Goal: Task Accomplishment & Management: Use online tool/utility

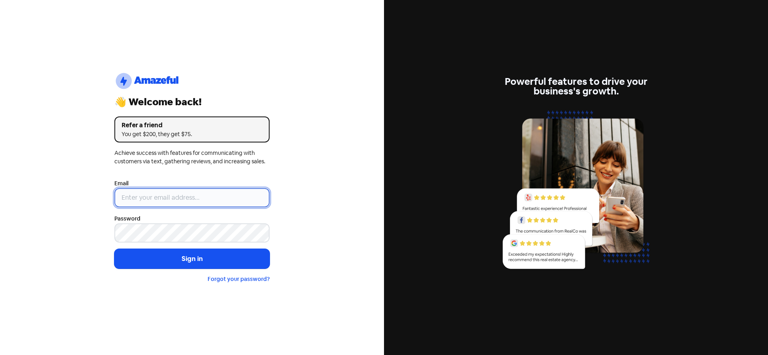
type input "[EMAIL_ADDRESS][DOMAIN_NAME]"
drag, startPoint x: 190, startPoint y: 191, endPoint x: 191, endPoint y: 202, distance: 11.2
click at [190, 191] on input "[EMAIL_ADDRESS][DOMAIN_NAME]" at bounding box center [191, 197] width 155 height 19
click at [303, 166] on div "logo-amazeful_Logo 👋 Welcome back! Refer a friend You get $200, they get $75. A…" at bounding box center [192, 177] width 384 height 355
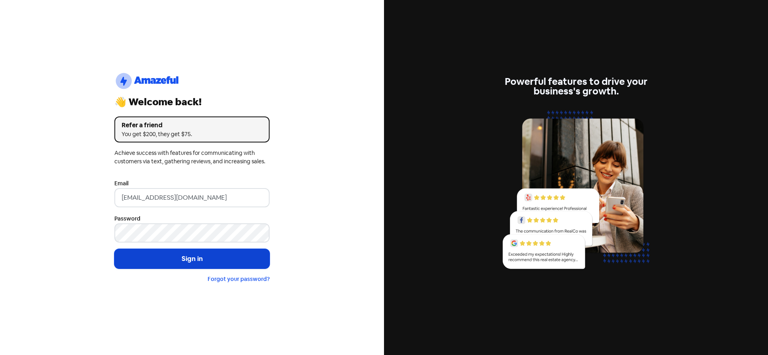
click at [159, 257] on button "Sign in" at bounding box center [191, 259] width 155 height 20
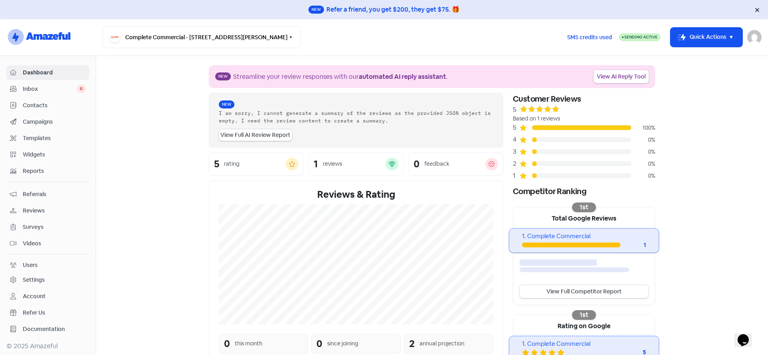
click at [28, 120] on span "Campaigns" at bounding box center [54, 122] width 63 height 8
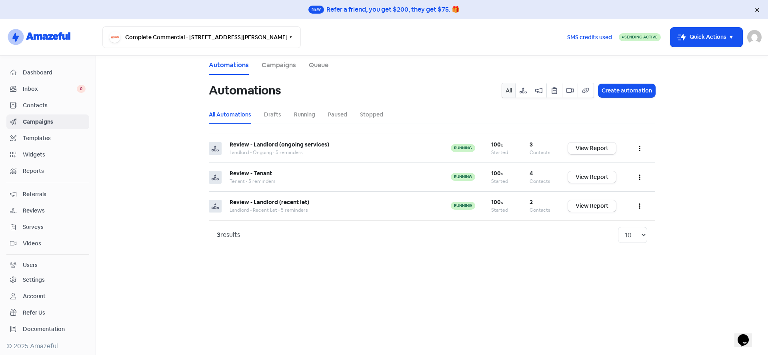
click at [32, 74] on span "Dashboard" at bounding box center [54, 72] width 63 height 8
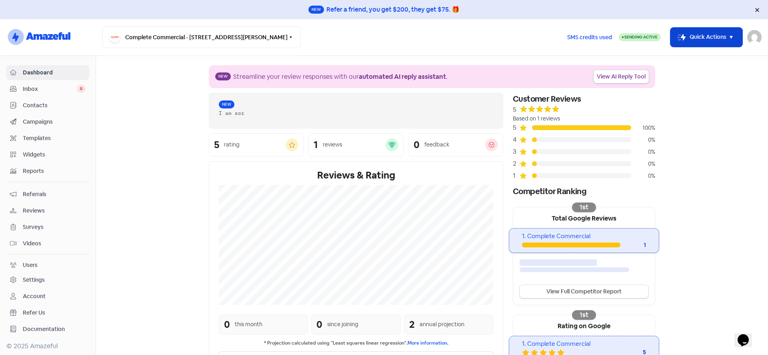
click at [727, 36] on icon "button" at bounding box center [732, 37] width 10 height 10
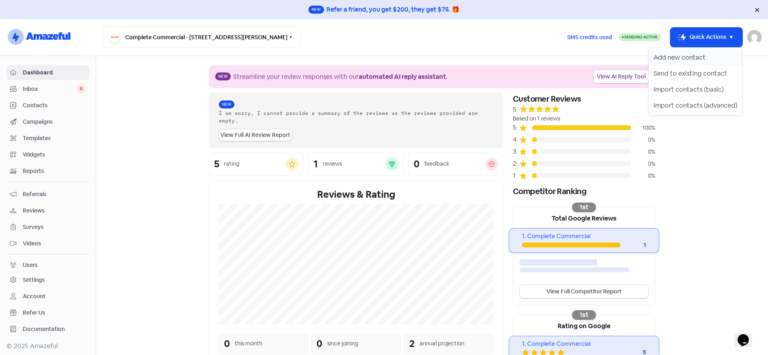
click at [680, 55] on button "Add new contact" at bounding box center [695, 58] width 93 height 16
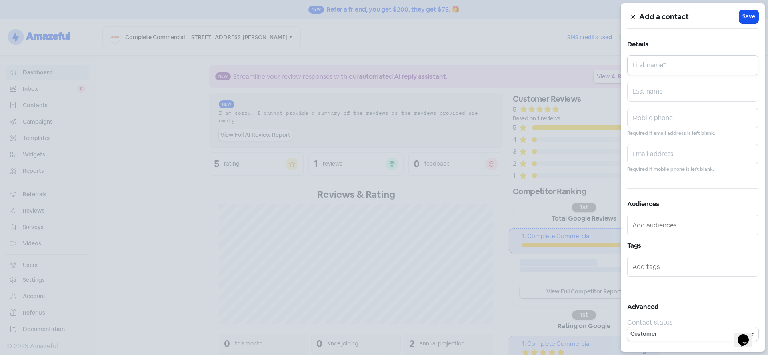
click at [676, 62] on input "text" at bounding box center [692, 65] width 131 height 20
type input "Lauren"
type input "[PERSON_NAME]"
type input "0418252894"
click at [660, 155] on input "text" at bounding box center [692, 154] width 131 height 20
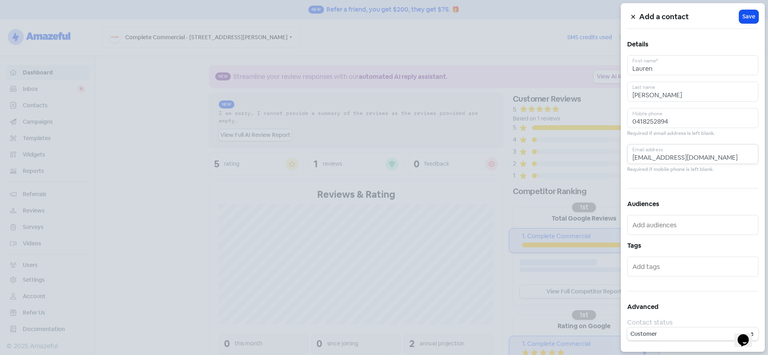
type input "[EMAIL_ADDRESS][DOMAIN_NAME]"
click at [677, 224] on input "text" at bounding box center [694, 224] width 122 height 13
click at [662, 236] on span "Tenant" at bounding box center [677, 241] width 94 height 10
click at [706, 219] on input "text" at bounding box center [710, 224] width 90 height 13
click at [657, 241] on span "Landlord - Ongoing" at bounding box center [677, 241] width 94 height 10
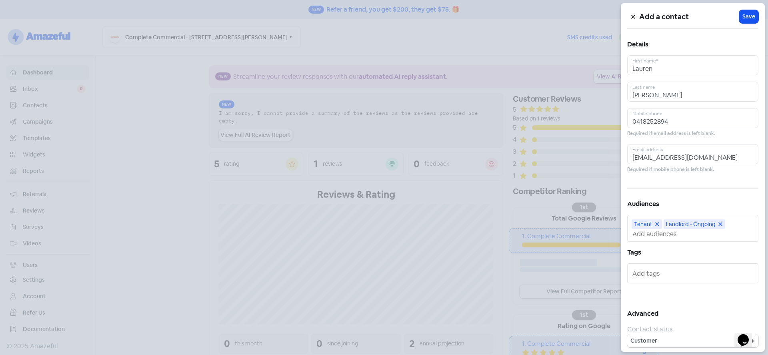
click at [655, 226] on icon at bounding box center [657, 224] width 5 height 5
click at [689, 224] on icon at bounding box center [689, 224] width 4 height 4
click at [658, 222] on input "text" at bounding box center [694, 224] width 122 height 13
click at [658, 226] on input "Test" at bounding box center [694, 224] width 122 height 13
type input "Test"
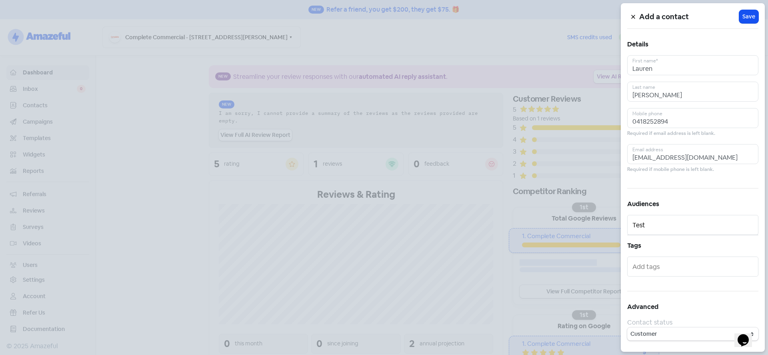
click at [665, 267] on input "text" at bounding box center [694, 266] width 122 height 13
type input "Y"
type input "T"
click at [655, 334] on select "Customer Lead" at bounding box center [692, 333] width 131 height 13
click at [673, 240] on h5 "Tags" at bounding box center [692, 246] width 131 height 12
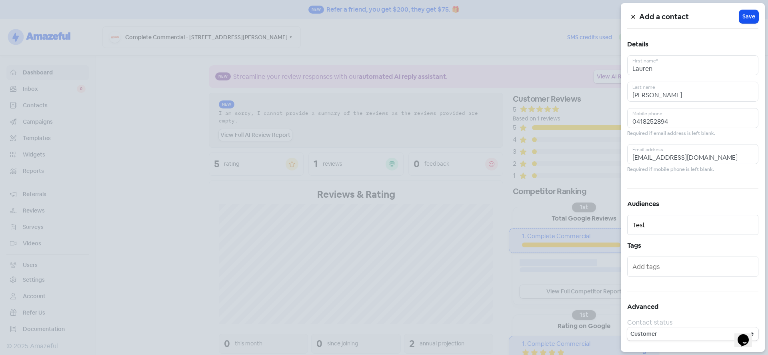
click at [667, 232] on div "Test" at bounding box center [692, 225] width 131 height 20
click at [669, 227] on input "Test" at bounding box center [694, 224] width 122 height 13
type input "T"
click at [754, 18] on span "Save" at bounding box center [749, 16] width 13 height 8
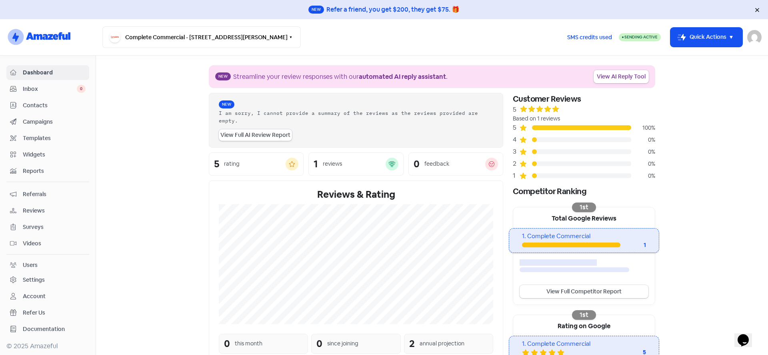
click at [32, 103] on span "Contacts" at bounding box center [54, 105] width 63 height 8
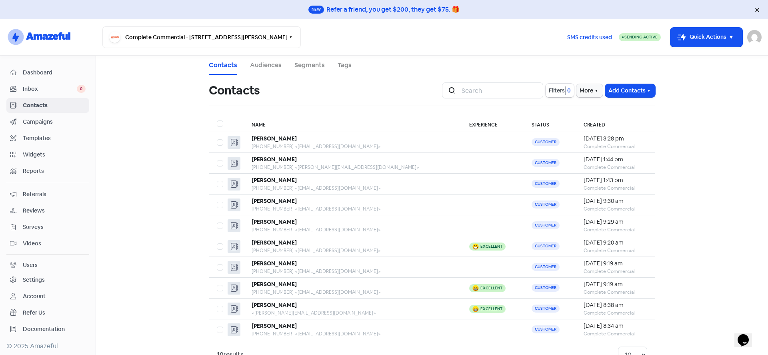
click at [254, 69] on link "Audiences" at bounding box center [266, 65] width 32 height 10
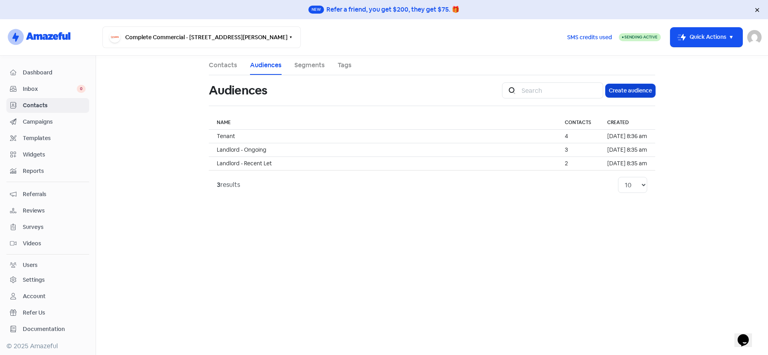
click at [627, 92] on button "Create audience" at bounding box center [631, 90] width 50 height 13
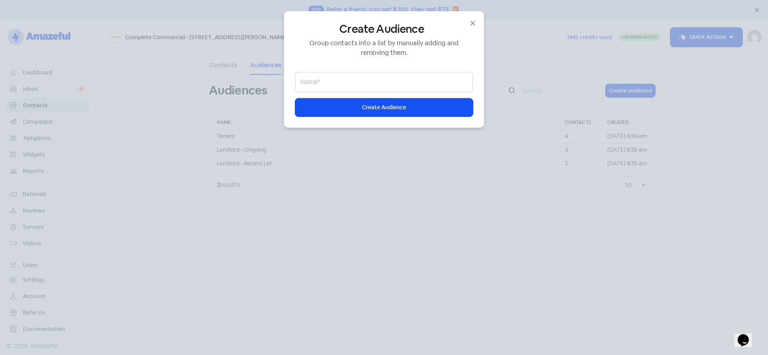
click at [333, 85] on input "email" at bounding box center [384, 82] width 178 height 20
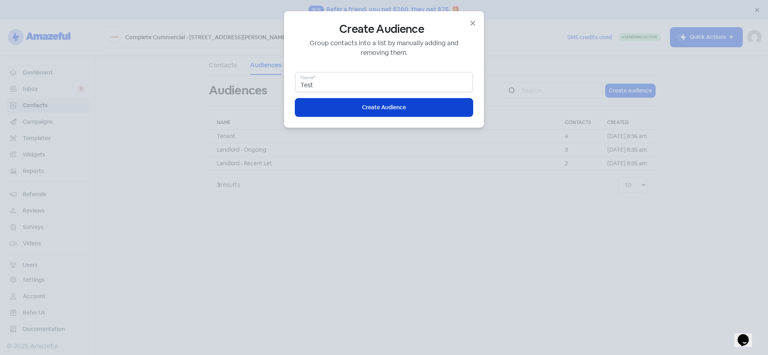
type input "Test"
click at [329, 104] on button "Icon For Loading Create Audience" at bounding box center [384, 107] width 178 height 18
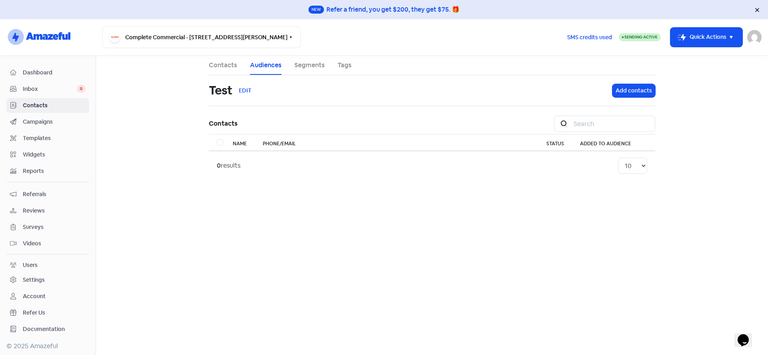
click at [216, 61] on link "Contacts" at bounding box center [223, 65] width 28 height 10
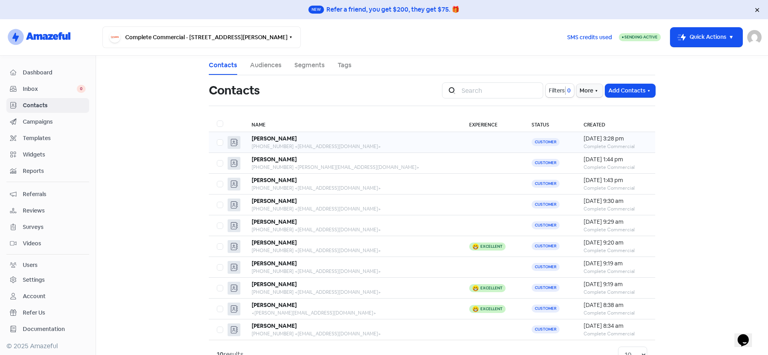
click at [273, 140] on b "Lauren Maclean" at bounding box center [274, 138] width 45 height 7
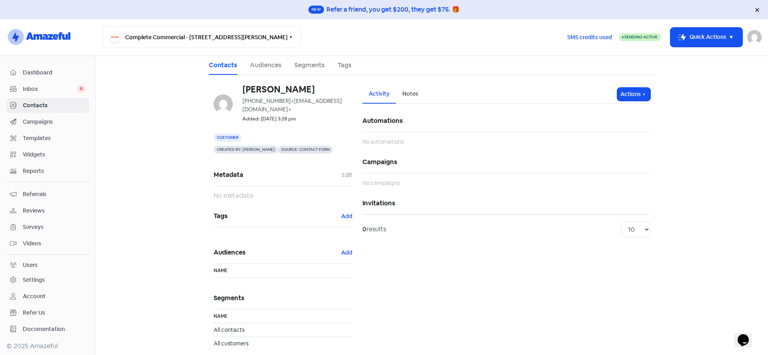
click at [262, 64] on link "Audiences" at bounding box center [266, 65] width 32 height 10
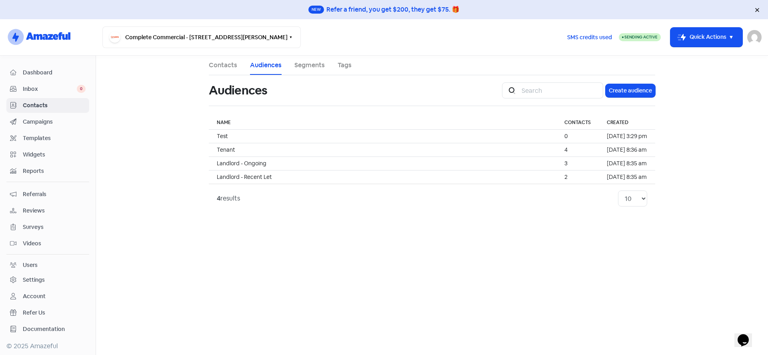
click at [311, 67] on link "Segments" at bounding box center [310, 65] width 30 height 10
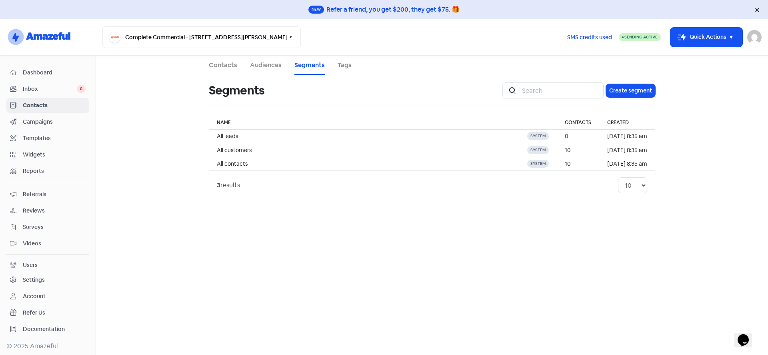
click at [337, 65] on ul "Contacts Audiences Segments Tags" at bounding box center [432, 66] width 447 height 20
click at [336, 64] on ul "Contacts Audiences Segments Tags" at bounding box center [432, 66] width 447 height 20
drag, startPoint x: 341, startPoint y: 65, endPoint x: 277, endPoint y: 72, distance: 64.4
click at [341, 65] on link "Tags" at bounding box center [345, 65] width 14 height 10
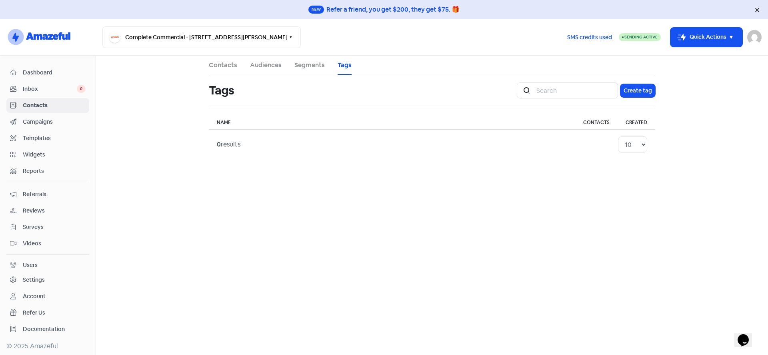
click at [222, 68] on link "Contacts" at bounding box center [223, 65] width 28 height 10
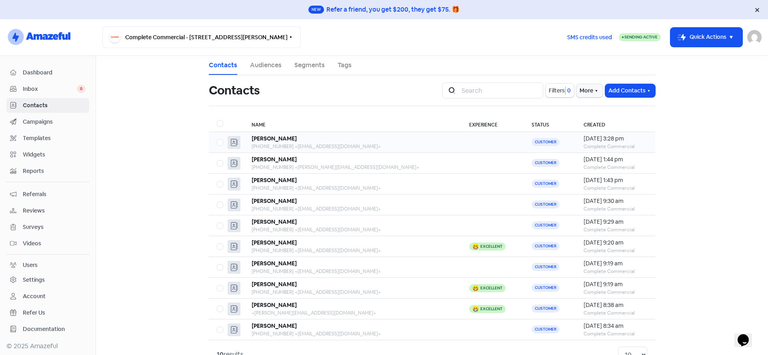
click at [271, 138] on b "Lauren Maclean" at bounding box center [274, 138] width 45 height 7
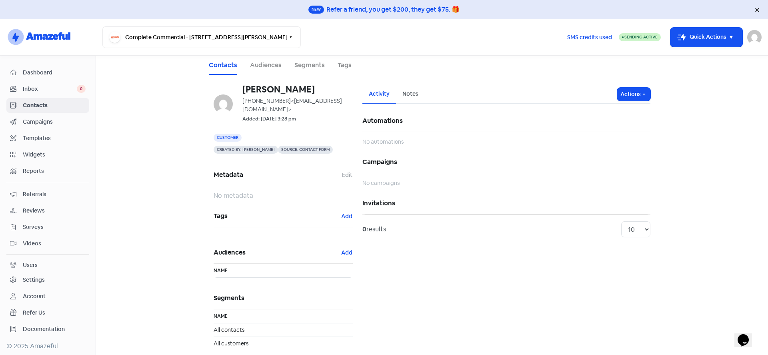
scroll to position [14, 0]
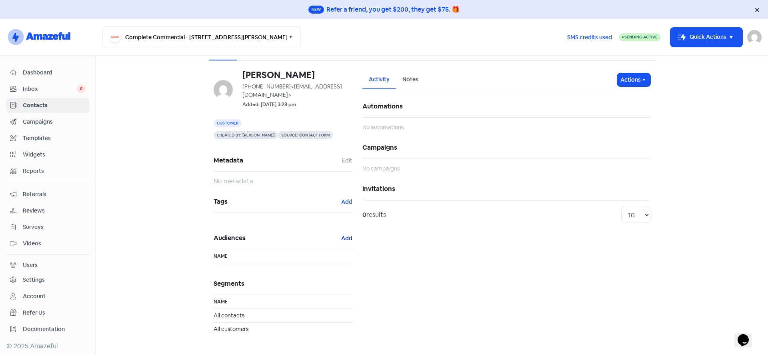
click at [345, 238] on button "Add" at bounding box center [347, 238] width 12 height 9
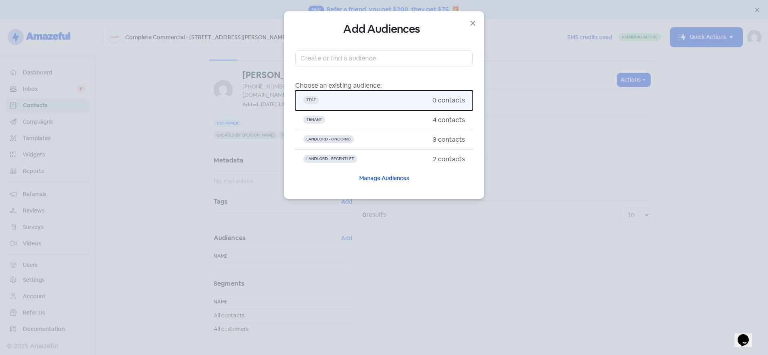
click at [328, 100] on span "Test" at bounding box center [367, 101] width 129 height 10
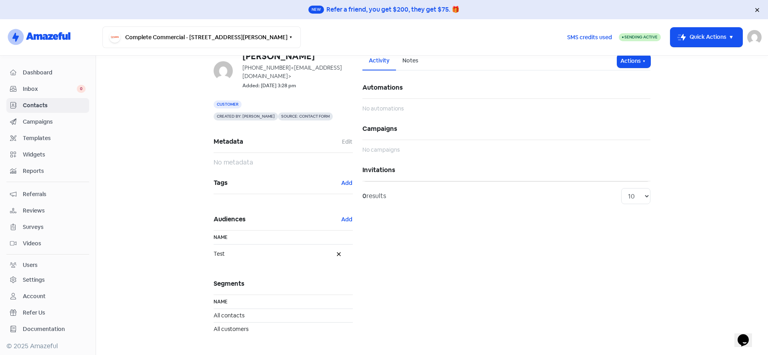
scroll to position [0, 0]
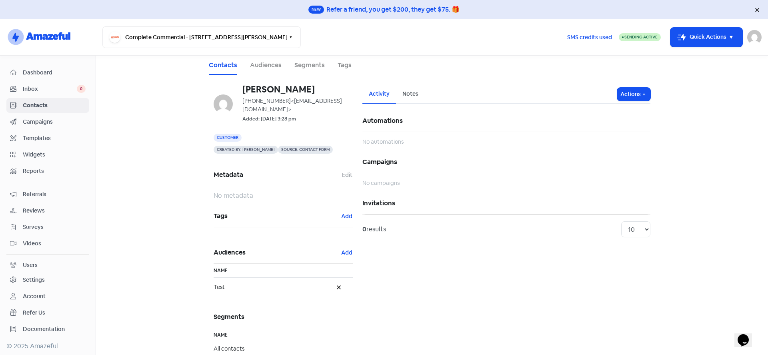
click at [36, 92] on span "Inbox" at bounding box center [50, 89] width 54 height 8
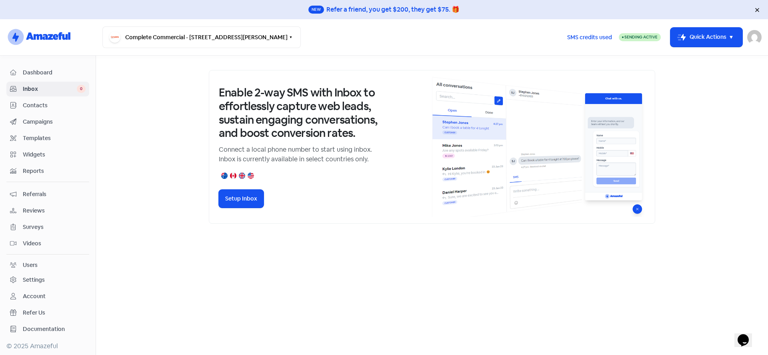
click at [36, 104] on span "Contacts" at bounding box center [54, 105] width 63 height 8
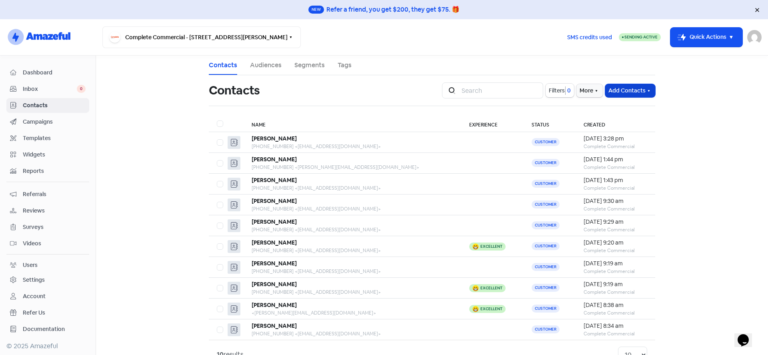
click at [642, 90] on button "Add Contacts" at bounding box center [630, 90] width 50 height 13
click at [587, 109] on button "Add a contact" at bounding box center [608, 108] width 93 height 16
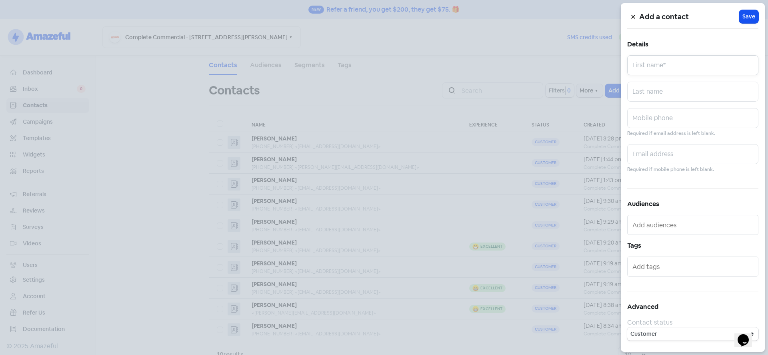
click at [681, 67] on input "text" at bounding box center [692, 65] width 131 height 20
type input "Matt"
type input "Kain"
type input "0408 232 978"
click at [666, 152] on input "text" at bounding box center [692, 154] width 131 height 20
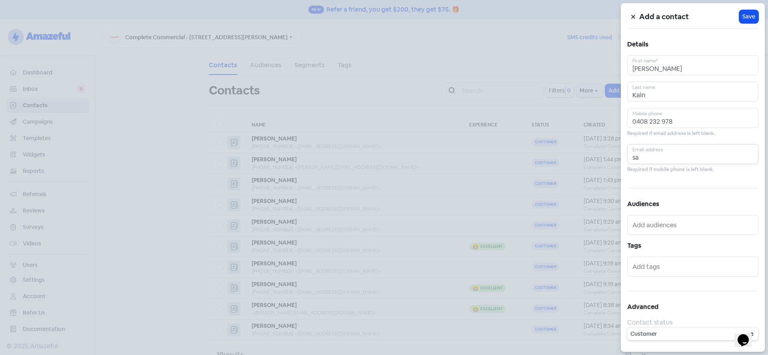
type input "s"
type input "l"
type input "matt@completecommercial.net.au"
click at [652, 228] on input "text" at bounding box center [694, 224] width 122 height 13
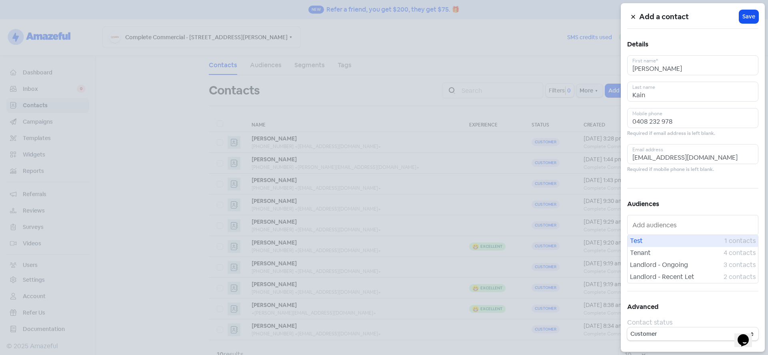
click at [659, 238] on span "Test" at bounding box center [677, 241] width 94 height 10
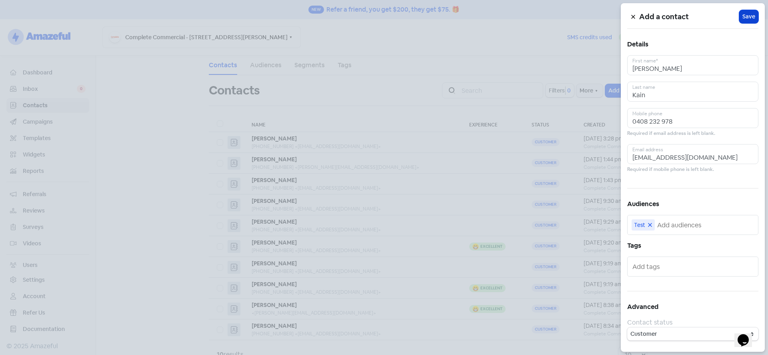
click at [750, 16] on span "Save" at bounding box center [749, 16] width 13 height 8
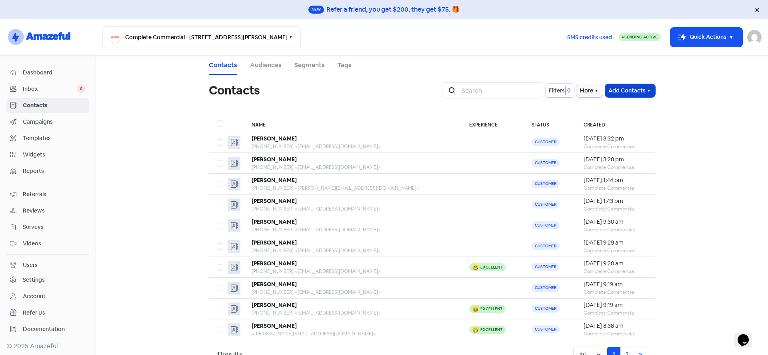
click at [626, 87] on button "Add Contacts" at bounding box center [630, 90] width 50 height 13
click at [584, 106] on button "Add a contact" at bounding box center [608, 108] width 93 height 16
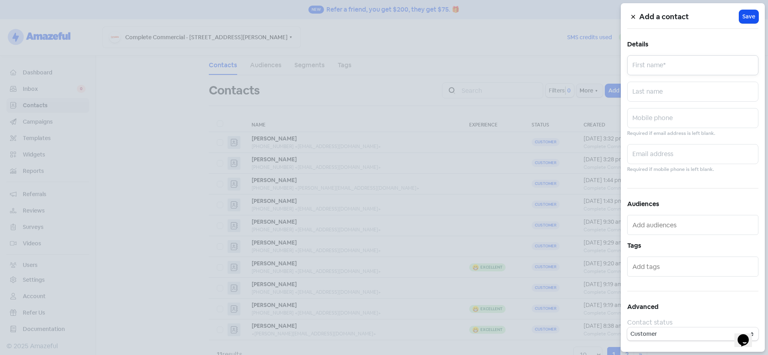
click at [652, 74] on input "text" at bounding box center [692, 65] width 131 height 20
type input "Marika"
type input "Hart"
type input "0409 199 128"
click at [697, 160] on input "text" at bounding box center [692, 154] width 131 height 20
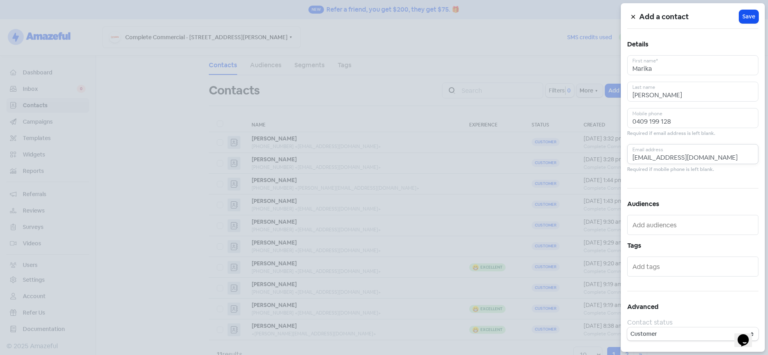
type input "marika@completerealestate.net.au"
click at [657, 221] on input "text" at bounding box center [694, 224] width 122 height 13
click at [642, 241] on span "Test" at bounding box center [677, 241] width 94 height 10
click at [749, 15] on span "Save" at bounding box center [749, 16] width 13 height 8
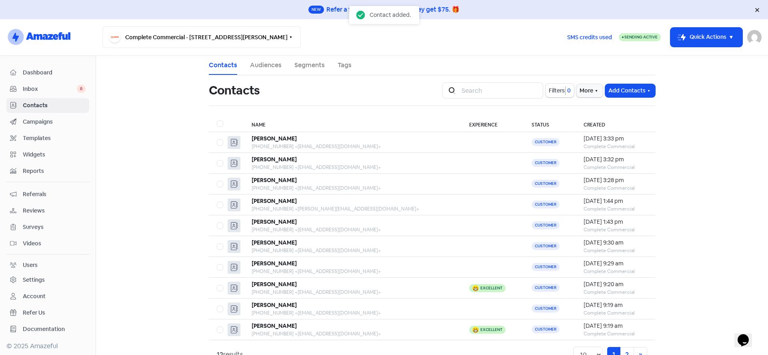
click at [30, 122] on span "Campaigns" at bounding box center [54, 122] width 63 height 8
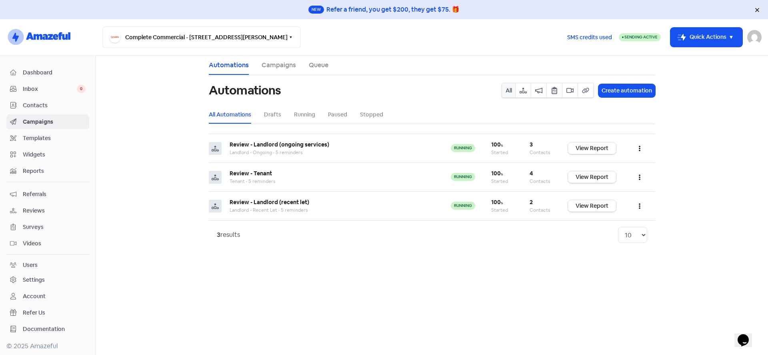
click at [33, 224] on span "Surveys" at bounding box center [54, 227] width 63 height 8
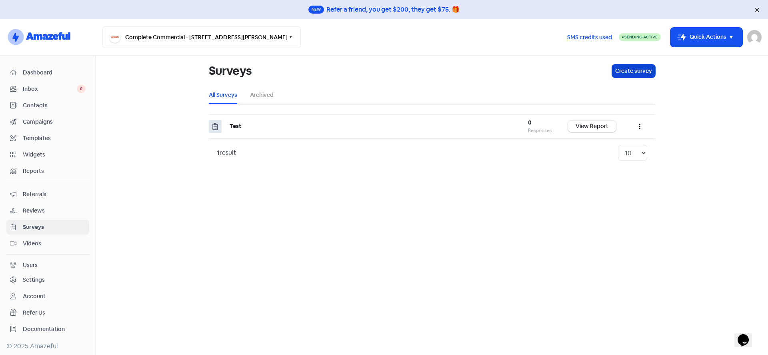
click at [623, 72] on button "Create survey" at bounding box center [633, 70] width 43 height 13
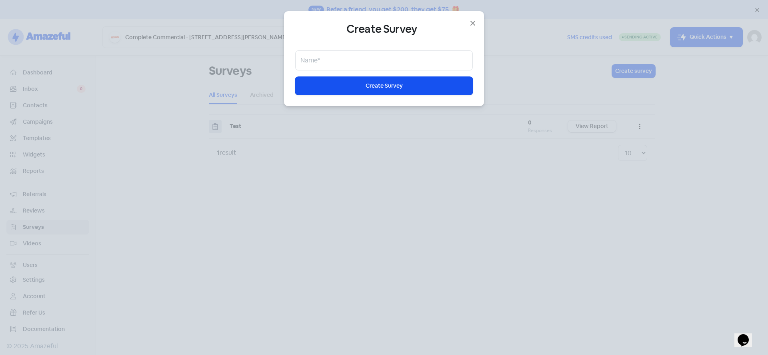
click at [479, 19] on div "Create Survey Name* Icon For Loading Create Survey" at bounding box center [384, 58] width 200 height 95
click at [477, 24] on icon "button" at bounding box center [473, 23] width 10 height 10
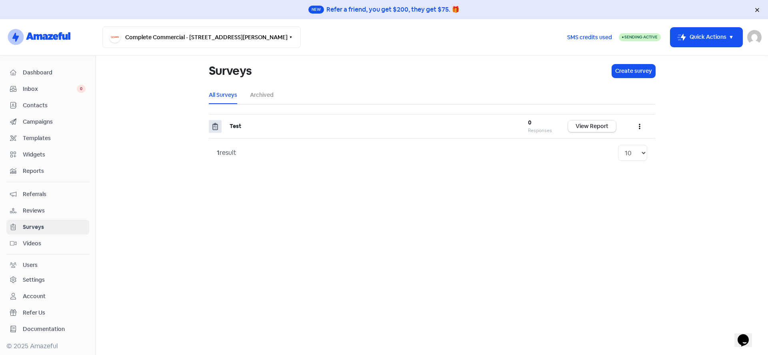
click at [470, 23] on nav "logo-amazeful_Logo Complete Commercial - 7 Helen Street Mount Gambier SA 5290 S…" at bounding box center [384, 37] width 768 height 36
click at [639, 128] on button "button" at bounding box center [639, 126] width 15 height 19
click at [600, 160] on link "Edit" at bounding box center [615, 162] width 63 height 16
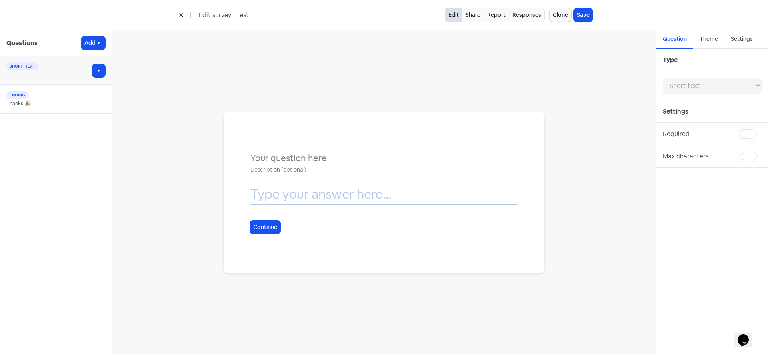
click at [326, 154] on input "text" at bounding box center [384, 158] width 269 height 14
click at [283, 190] on input "text" at bounding box center [384, 194] width 269 height 20
click at [333, 199] on input "text" at bounding box center [384, 194] width 269 height 20
click at [98, 69] on icon "button" at bounding box center [99, 71] width 6 height 6
click at [464, 71] on div "Continue" at bounding box center [384, 192] width 544 height 325
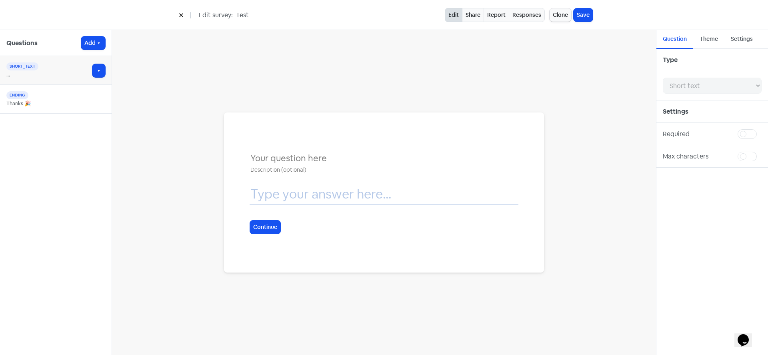
click at [45, 75] on div "..." at bounding box center [52, 75] width 92 height 8
click at [91, 40] on button "Add" at bounding box center [93, 42] width 24 height 13
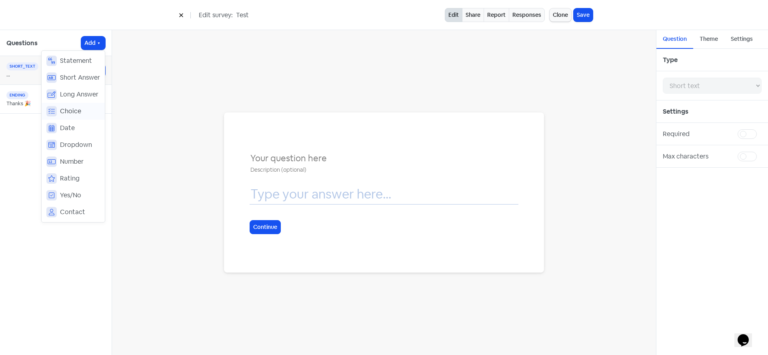
click at [75, 104] on button "Choice" at bounding box center [73, 111] width 63 height 17
select select "choice"
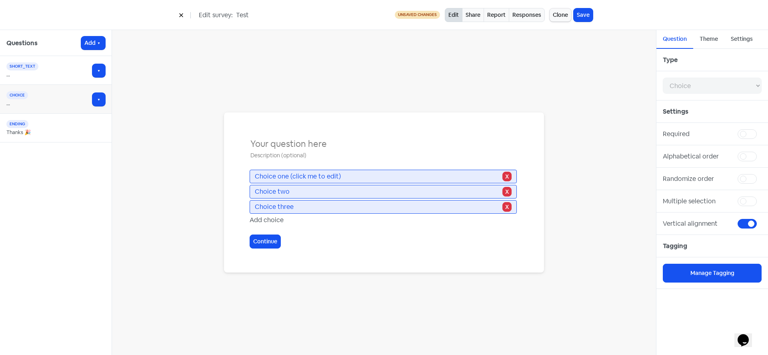
click at [310, 174] on span "Choice one (click me to edit)" at bounding box center [378, 177] width 246 height 10
click at [298, 134] on div "Choice one (click me to edit) X Choice two X Choice three X Add choice Continue" at bounding box center [384, 192] width 320 height 160
click at [288, 142] on input "text" at bounding box center [384, 144] width 269 height 14
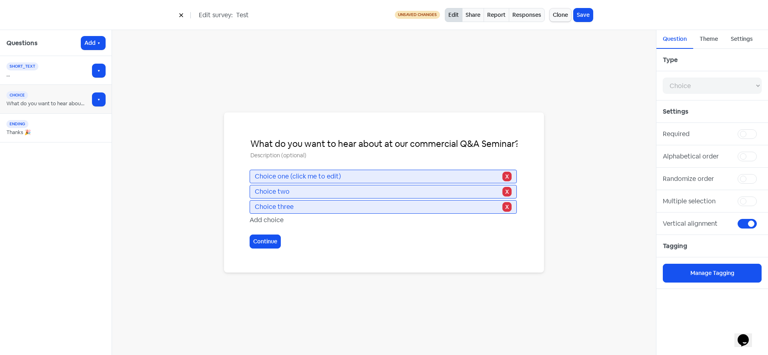
type input "What do you want to hear about at our commercial Q&A Seminar?"
click at [345, 178] on span "Choice one (click me to edit)" at bounding box center [378, 177] width 246 height 10
drag, startPoint x: 368, startPoint y: 174, endPoint x: 87, endPoint y: 178, distance: 280.9
click at [87, 178] on div "Questions Add short_text ... choice What do you want to hear about at our comme…" at bounding box center [384, 192] width 768 height 325
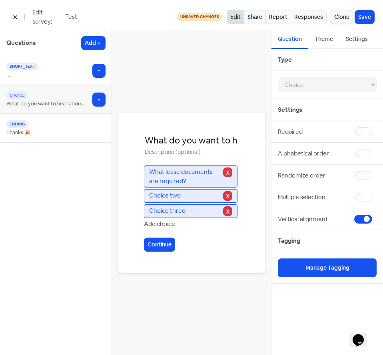
click at [169, 191] on span "Choice two" at bounding box center [185, 196] width 72 height 10
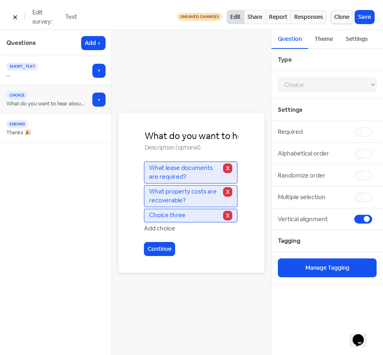
click at [178, 216] on span "Choice three" at bounding box center [185, 215] width 72 height 10
drag, startPoint x: 192, startPoint y: 216, endPoint x: 112, endPoint y: 215, distance: 80.0
click at [112, 215] on div "What do you want to hear about at our commercial Q&A Seminar? What lease docume…" at bounding box center [191, 192] width 159 height 325
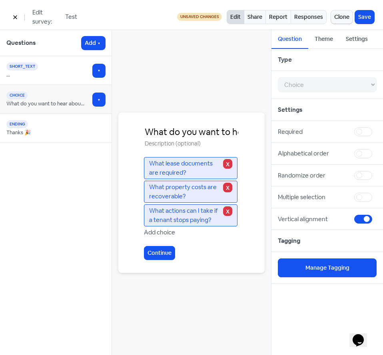
click at [157, 225] on div "What actions can I take if a tenant stops paying? X" at bounding box center [191, 215] width 94 height 22
click at [154, 233] on div "Add choice" at bounding box center [191, 232] width 95 height 9
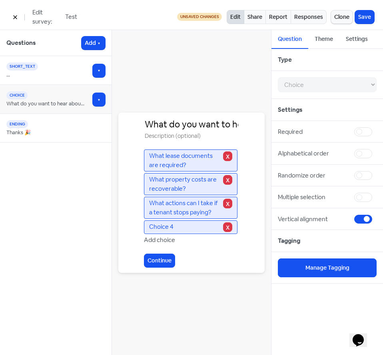
click at [186, 228] on span "Choice 4" at bounding box center [185, 227] width 72 height 10
click at [176, 226] on span "Choice 4" at bounding box center [185, 227] width 72 height 10
drag, startPoint x: 196, startPoint y: 227, endPoint x: 71, endPoint y: 228, distance: 124.9
click at [71, 228] on div "Questions Add short_text ... choice What do you want to hear about at our comme…" at bounding box center [191, 192] width 383 height 325
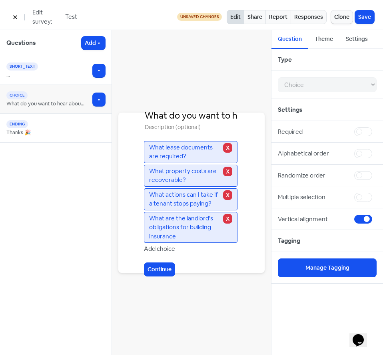
click at [166, 246] on div "Add choice" at bounding box center [191, 248] width 95 height 9
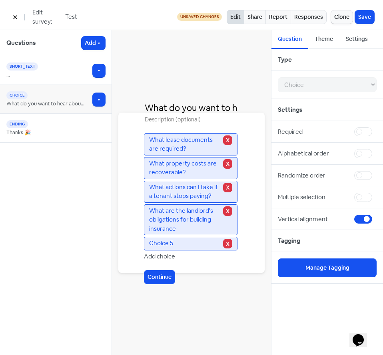
click at [190, 227] on span "What are the landlord's obligations for building insurance" at bounding box center [185, 219] width 72 height 27
click at [180, 248] on div "Choice 5 X" at bounding box center [191, 243] width 94 height 14
drag, startPoint x: 183, startPoint y: 244, endPoint x: 86, endPoint y: 250, distance: 97.4
click at [86, 250] on div "Questions Add short_text ... choice What do you want to hear about at our comme…" at bounding box center [191, 192] width 383 height 325
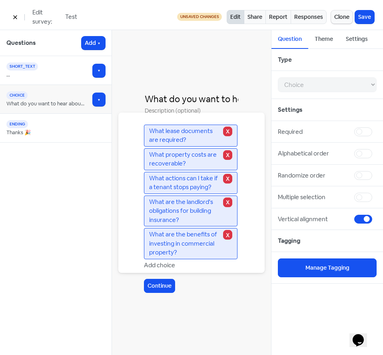
click at [158, 255] on span "What are the benefits of investing in commercial property?" at bounding box center [185, 243] width 72 height 27
click at [157, 263] on div "Add choice" at bounding box center [191, 265] width 95 height 9
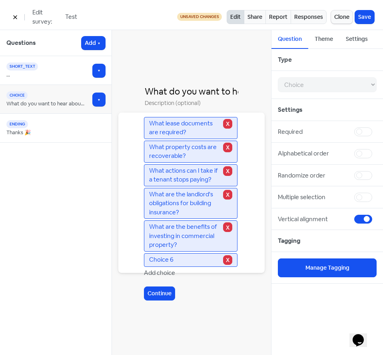
click at [176, 260] on span "Choice 6" at bounding box center [185, 260] width 72 height 10
drag, startPoint x: 167, startPoint y: 260, endPoint x: 99, endPoint y: 262, distance: 68.0
click at [99, 262] on div "Questions Add short_text ... choice What do you want to hear about at our comme…" at bounding box center [191, 192] width 383 height 325
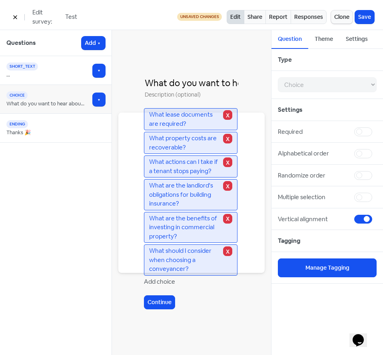
click at [159, 281] on div "Add choice" at bounding box center [191, 281] width 95 height 9
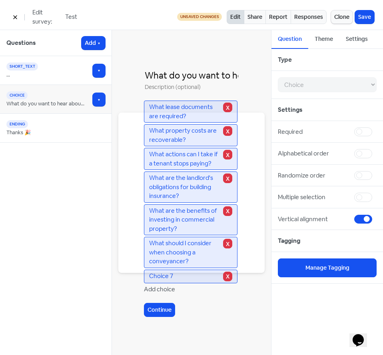
click at [180, 274] on span "Choice 7" at bounding box center [185, 276] width 72 height 10
drag, startPoint x: 76, startPoint y: 279, endPoint x: 18, endPoint y: 279, distance: 58.0
click at [18, 279] on div "Questions Add short_text ... choice What do you want to hear about at our comme…" at bounding box center [191, 192] width 383 height 325
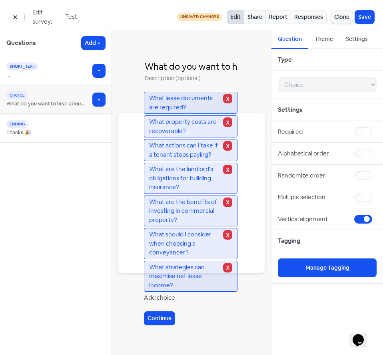
click at [162, 297] on div "Add choice" at bounding box center [191, 297] width 95 height 9
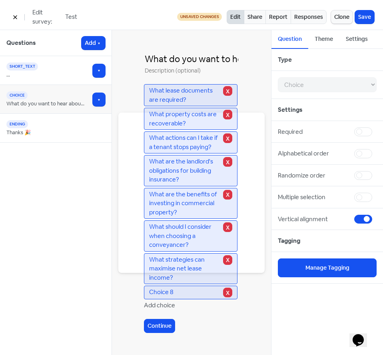
click at [202, 292] on span "Choice 8" at bounding box center [185, 292] width 72 height 10
drag, startPoint x: 80, startPoint y: 299, endPoint x: 29, endPoint y: 301, distance: 51.7
click at [29, 301] on div "Questions Add short_text ... choice What do you want to hear about at our comme…" at bounding box center [191, 192] width 383 height 325
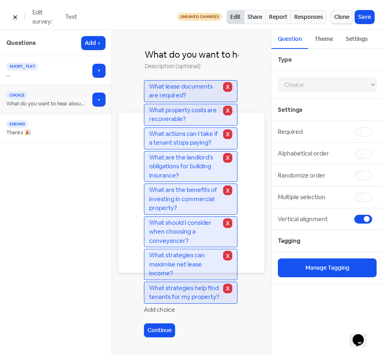
click at [164, 310] on div "Add choice" at bounding box center [191, 309] width 95 height 9
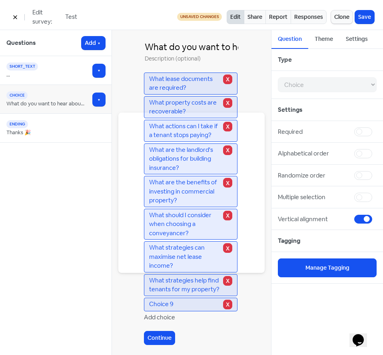
drag, startPoint x: 191, startPoint y: 301, endPoint x: -13, endPoint y: 313, distance: 204.8
click at [0, 313] on html "New Refer a friend, you get $200, they get $75. 🎁 logo-amazeful_Logo Complete C…" at bounding box center [191, 177] width 383 height 355
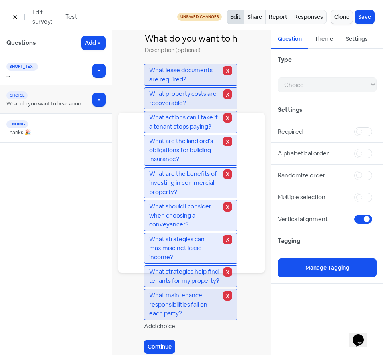
click at [161, 323] on div "Add choice" at bounding box center [191, 325] width 95 height 9
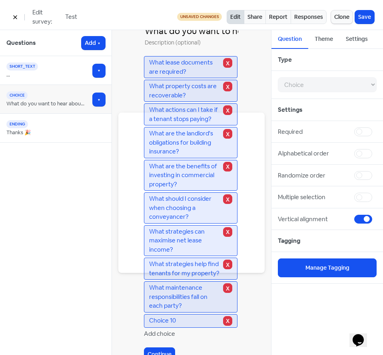
click at [177, 325] on span "Choice 10" at bounding box center [185, 321] width 72 height 10
drag, startPoint x: 178, startPoint y: 329, endPoint x: 92, endPoint y: 327, distance: 86.0
click at [92, 327] on div "Questions Add short_text ... choice What do you want to hear about at our comme…" at bounding box center [191, 192] width 383 height 325
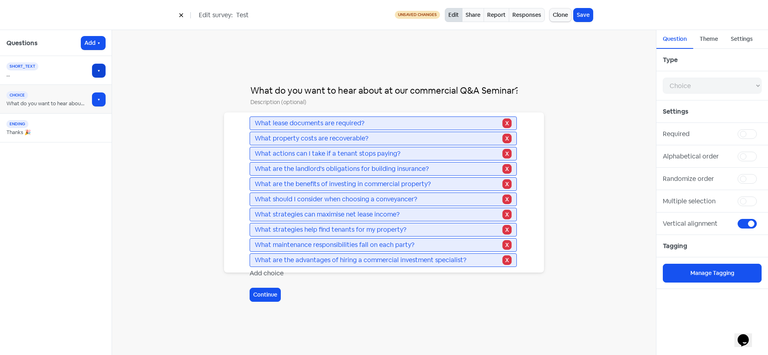
click at [100, 69] on icon "button" at bounding box center [99, 71] width 6 height 6
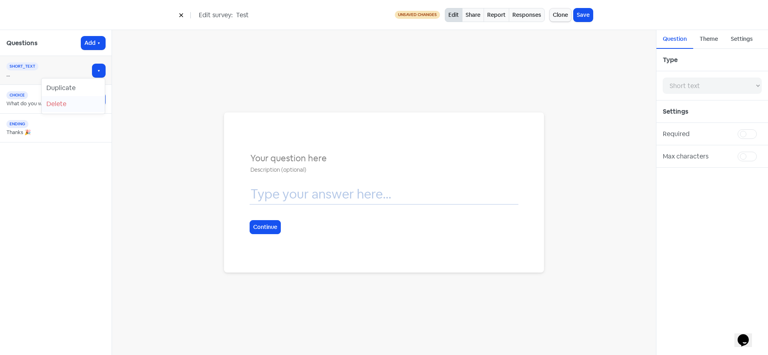
click at [67, 105] on button "Delete" at bounding box center [73, 104] width 63 height 16
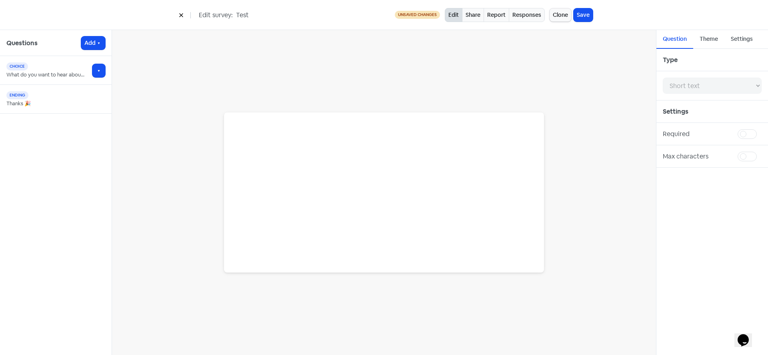
click at [60, 74] on div "What do you want to hear about at our commercial Q&A Seminar?" at bounding box center [52, 75] width 92 height 8
select select "choice"
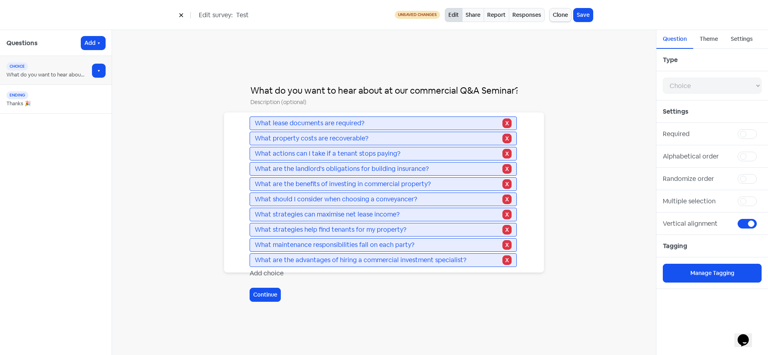
click at [762, 129] on label at bounding box center [762, 129] width 0 height 0
click at [762, 134] on input "checkbox" at bounding box center [764, 131] width 5 height 5
click at [762, 129] on label at bounding box center [762, 129] width 0 height 0
click at [762, 134] on input "checkbox" at bounding box center [764, 131] width 5 height 5
checkbox input "false"
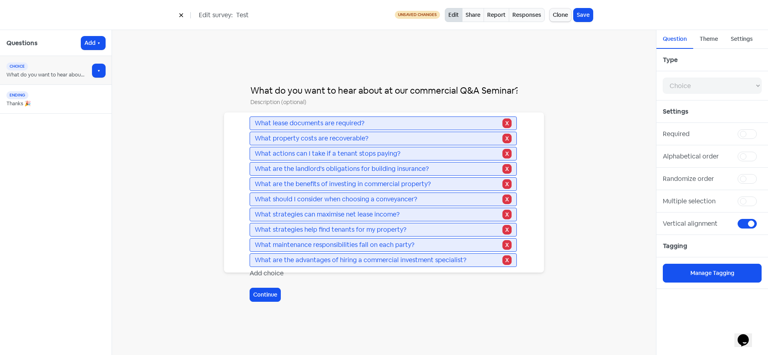
click at [762, 152] on label at bounding box center [762, 152] width 0 height 0
click at [762, 157] on input "checkbox" at bounding box center [764, 154] width 5 height 5
click at [762, 152] on label at bounding box center [762, 152] width 0 height 0
click at [762, 157] on input "checkbox" at bounding box center [764, 154] width 5 height 5
checkbox input "false"
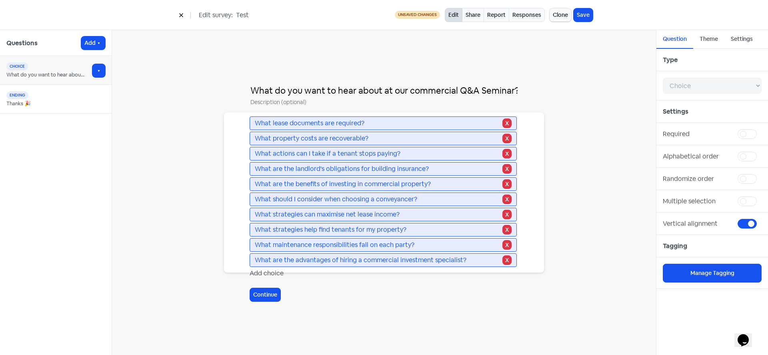
click at [762, 174] on label at bounding box center [762, 174] width 0 height 0
click at [762, 178] on input "checkbox" at bounding box center [764, 176] width 5 height 5
click at [762, 174] on label at bounding box center [762, 174] width 0 height 0
click at [762, 178] on input "checkbox" at bounding box center [764, 176] width 5 height 5
checkbox input "false"
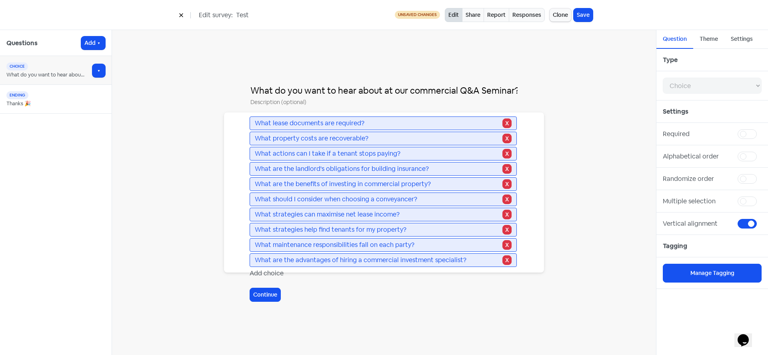
click at [762, 196] on label at bounding box center [762, 196] width 0 height 0
click at [762, 200] on input "checkbox" at bounding box center [764, 198] width 5 height 5
checkbox input "true"
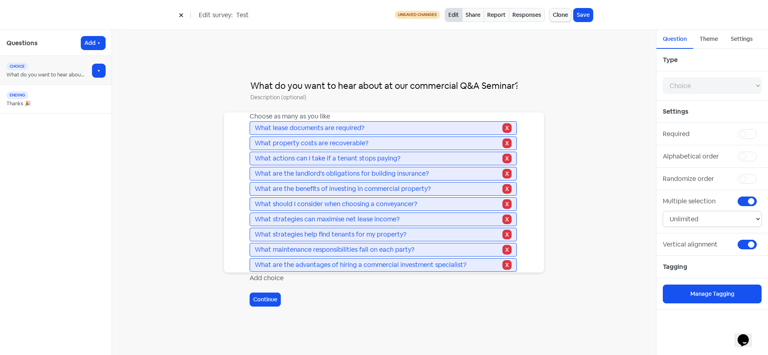
click at [729, 218] on select "Unlimited Exact number Range" at bounding box center [712, 219] width 99 height 16
click at [726, 220] on select "Unlimited Exact number Range" at bounding box center [712, 219] width 99 height 16
click at [762, 240] on label at bounding box center [762, 240] width 0 height 0
click at [762, 245] on input "checkbox" at bounding box center [764, 242] width 5 height 5
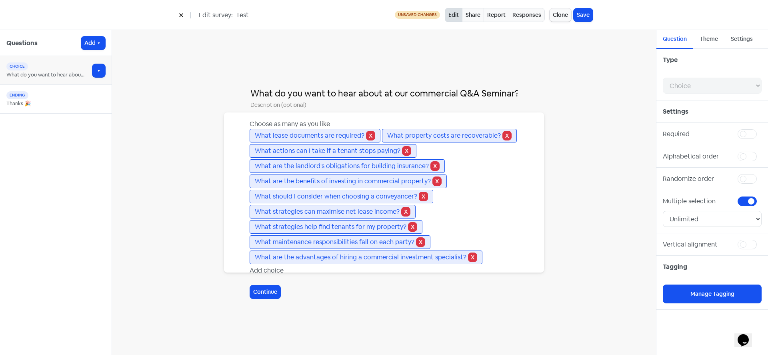
click at [762, 240] on label at bounding box center [762, 240] width 0 height 0
click at [762, 245] on input "checkbox" at bounding box center [764, 242] width 5 height 5
checkbox input "true"
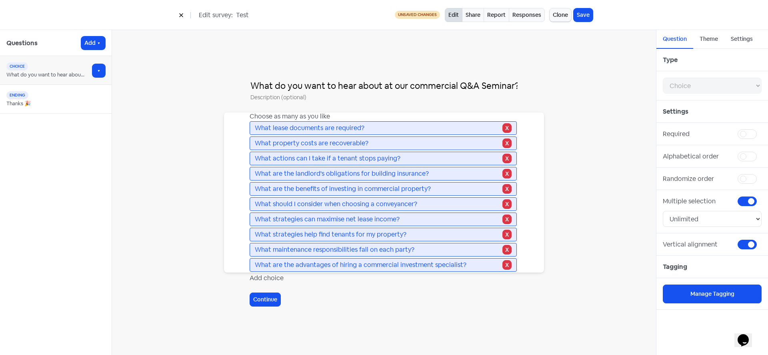
click at [56, 101] on div "Thanks 🎉" at bounding box center [52, 104] width 92 height 8
select select "ending"
type input "Thanks 🎉"
type input "Your survey was successfully submitted."
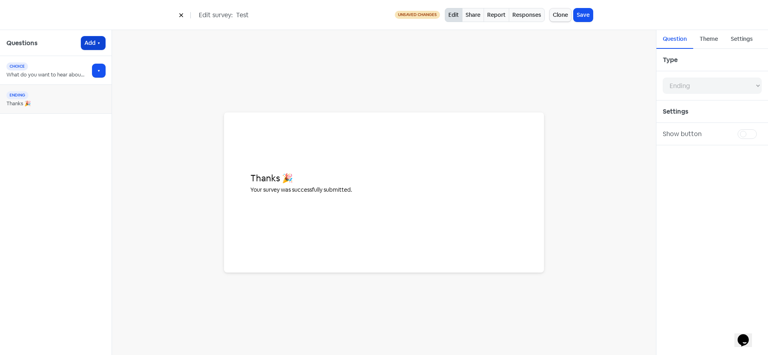
click at [91, 43] on button "Add" at bounding box center [93, 42] width 24 height 13
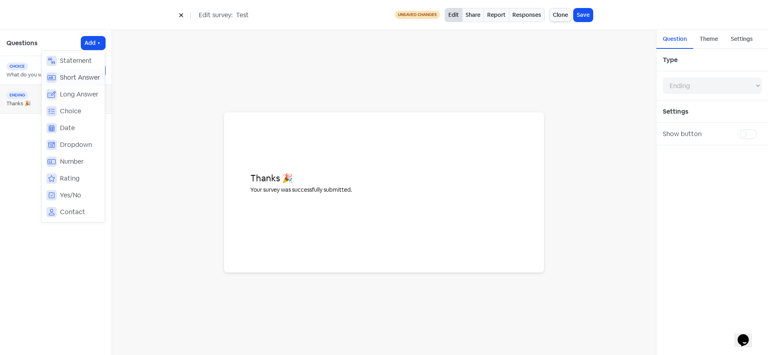
click at [77, 77] on span "Short Answer" at bounding box center [80, 78] width 40 height 10
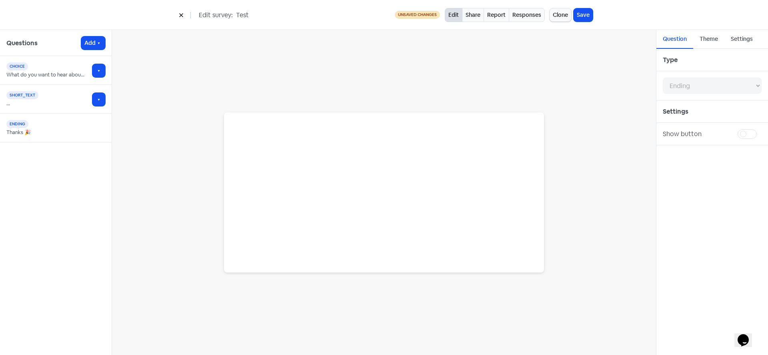
click at [26, 97] on span "short_text" at bounding box center [22, 95] width 32 height 8
select select "short_text"
click at [449, 137] on div "Continue" at bounding box center [384, 192] width 320 height 160
click at [319, 152] on input "text" at bounding box center [384, 158] width 269 height 14
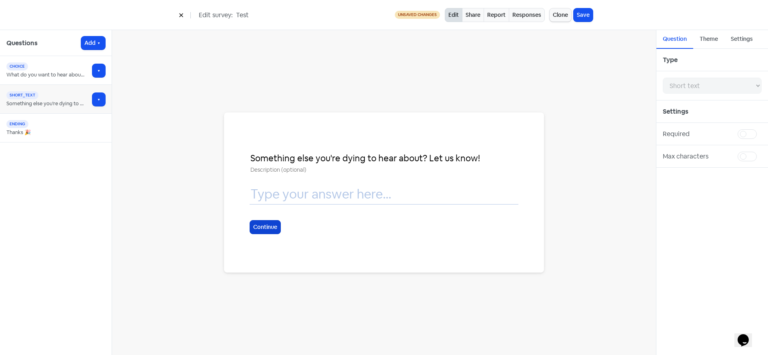
type input "Something else you're dying to hear about? Let us know!"
click at [259, 227] on button "Continue" at bounding box center [265, 227] width 31 height 14
click at [65, 119] on div "Ending Thanks 🎉" at bounding box center [56, 128] width 112 height 29
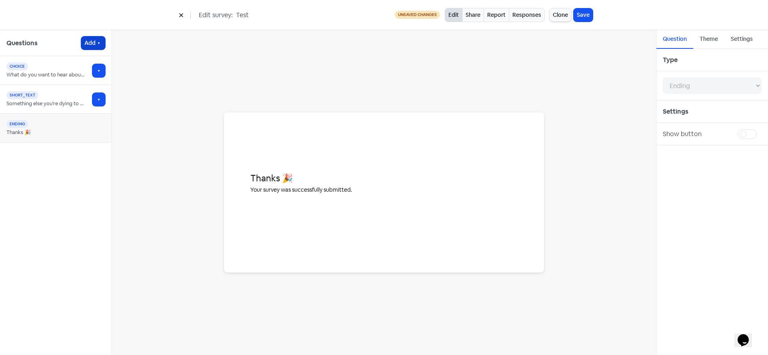
click at [95, 43] on button "Add" at bounding box center [93, 42] width 24 height 13
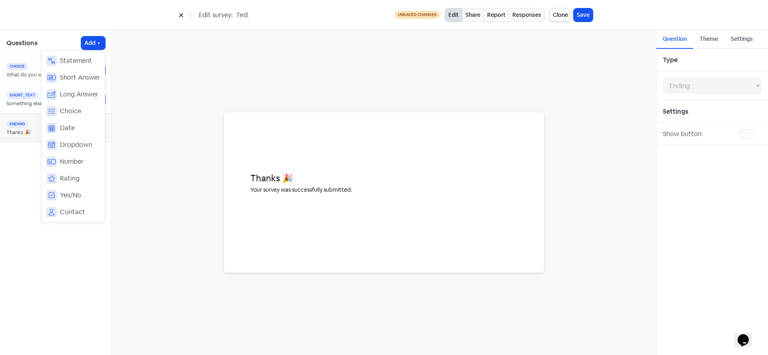
click at [130, 46] on div "Thanks 🎉 Your survey was successfully submitted." at bounding box center [384, 192] width 544 height 325
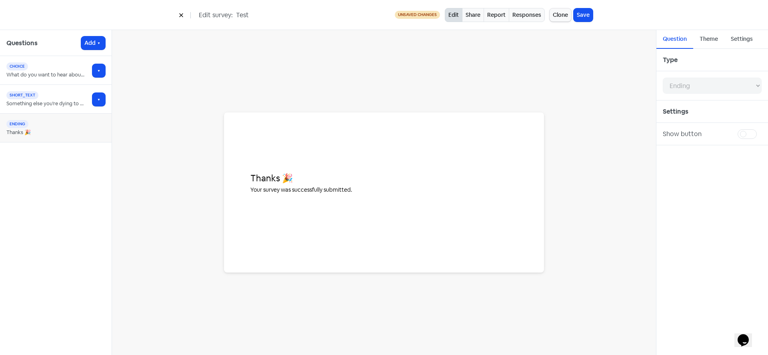
click at [48, 67] on div "choice" at bounding box center [52, 66] width 92 height 8
select select "choice"
type input "What do you want to hear about at our commercial Q&A Seminar?"
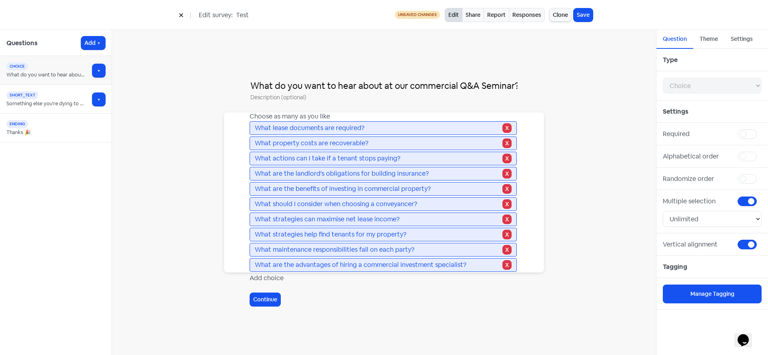
click at [106, 42] on div "Questions Add" at bounding box center [56, 43] width 112 height 26
click at [98, 41] on icon "button" at bounding box center [99, 43] width 6 height 6
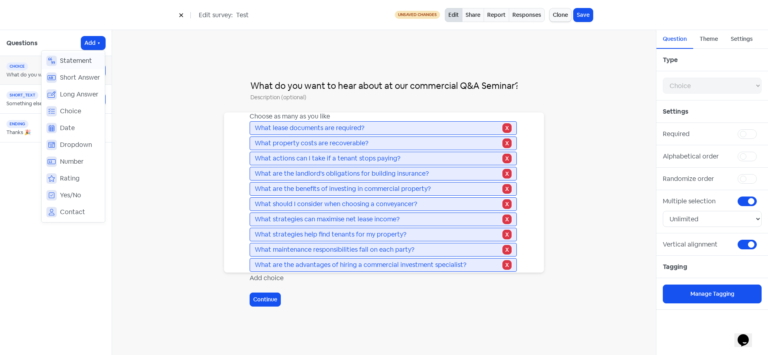
click at [77, 63] on span "Statement" at bounding box center [76, 61] width 32 height 10
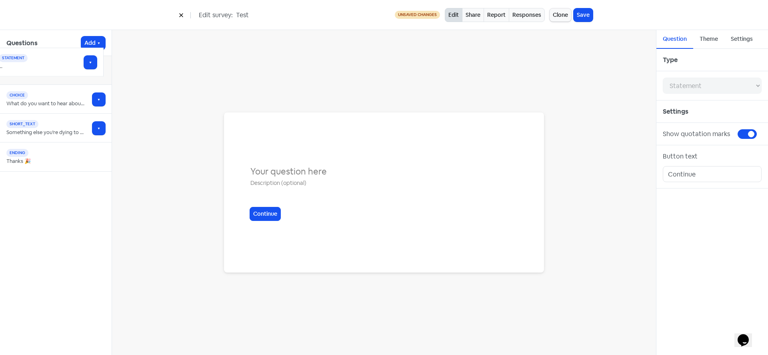
drag, startPoint x: 74, startPoint y: 129, endPoint x: 66, endPoint y: 62, distance: 66.8
click at [284, 169] on input "text" at bounding box center [384, 171] width 269 height 14
click at [271, 184] on input "text" at bounding box center [384, 182] width 269 height 9
click at [338, 169] on input "text" at bounding box center [384, 171] width 269 height 14
click at [54, 100] on div "What do you want to hear about at our commercial Q&A Seminar?" at bounding box center [52, 104] width 92 height 8
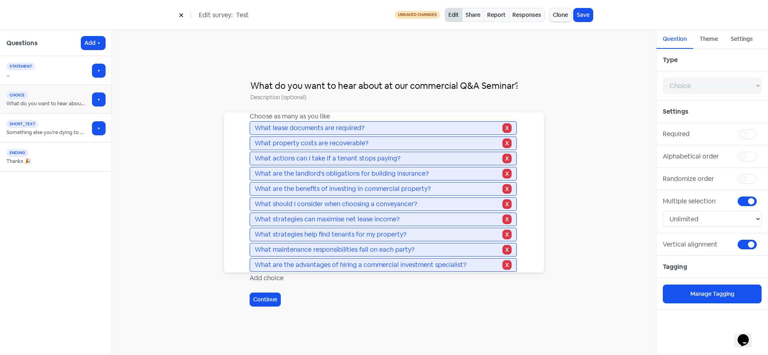
click at [50, 79] on div "statement ..." at bounding box center [56, 70] width 112 height 29
select select "statement"
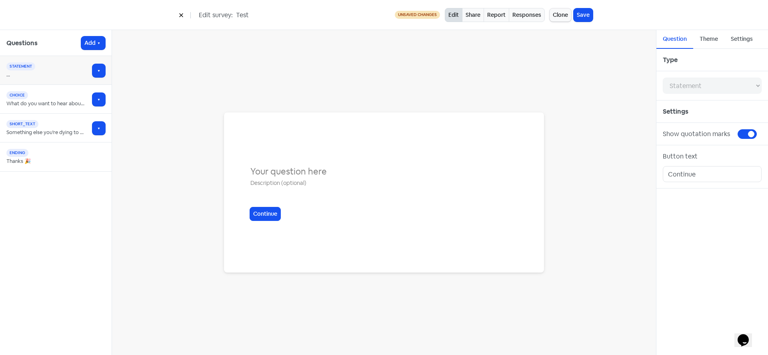
click at [282, 172] on input "text" at bounding box center [384, 171] width 269 height 14
type input "C"
click at [474, 202] on div "Commercial Seminar: Continue" at bounding box center [384, 192] width 269 height 109
click at [361, 172] on input "Commercial Seminar:" at bounding box center [384, 171] width 269 height 14
type input "Commercial Seminar: Landlord Q&A"
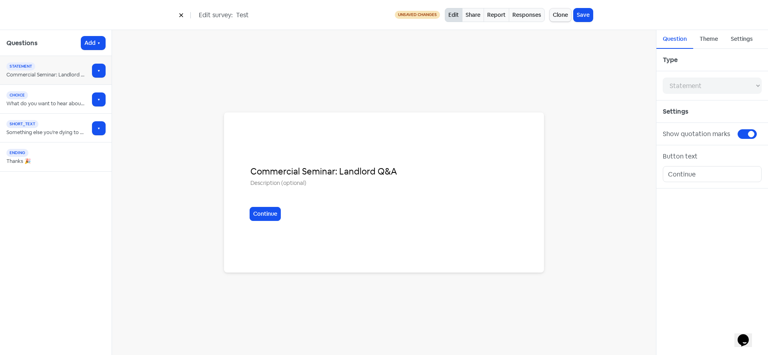
click at [315, 192] on div "Commercial Seminar: Landlord Q&A Continue" at bounding box center [384, 192] width 269 height 109
click at [305, 184] on input "text" at bounding box center [384, 182] width 269 height 9
type input "Tell us what you would like to hear about at our upcoming Commercial Seminar!"
click at [263, 216] on button "Continue" at bounding box center [265, 214] width 31 height 14
click at [269, 214] on button "Continue" at bounding box center [265, 214] width 31 height 14
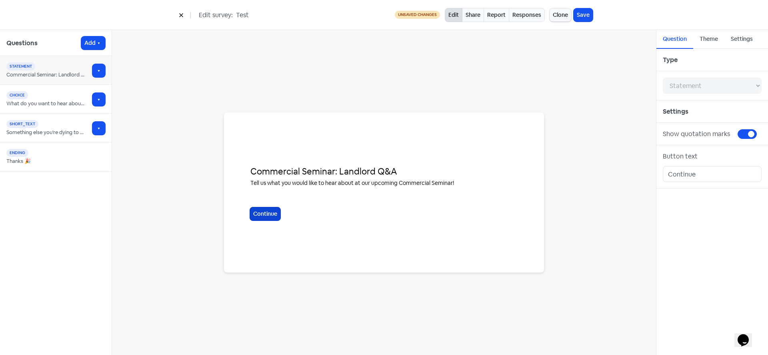
click at [259, 212] on button "Continue" at bounding box center [265, 214] width 31 height 14
click at [401, 68] on div "Commercial Seminar: Landlord Q&A Tell us what you would like to hear about at o…" at bounding box center [384, 192] width 544 height 325
click at [711, 38] on div "Theme" at bounding box center [709, 39] width 18 height 8
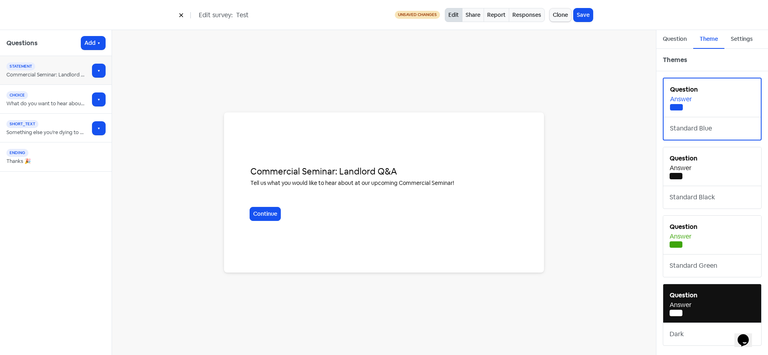
click at [684, 234] on div "Answer" at bounding box center [712, 237] width 85 height 10
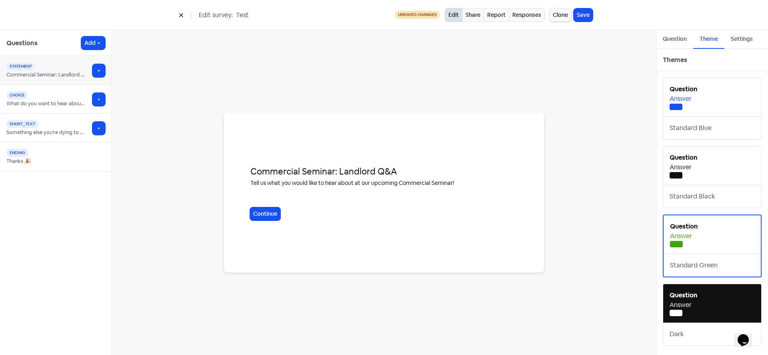
click at [48, 102] on div "What do you want to hear about at our commercial Q&A Seminar?" at bounding box center [52, 104] width 92 height 8
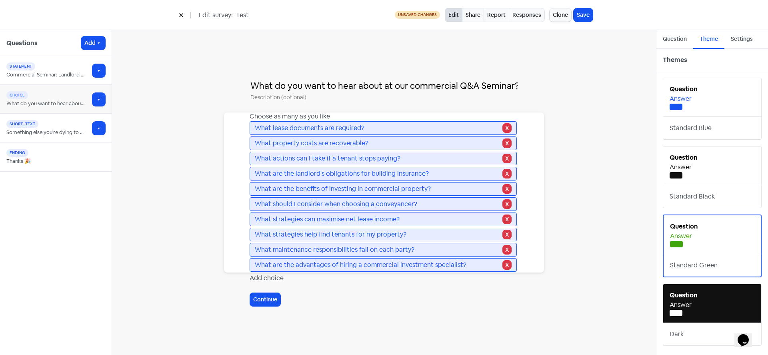
click at [52, 131] on div "Something else you're dying to hear about? Let us know!" at bounding box center [52, 132] width 92 height 8
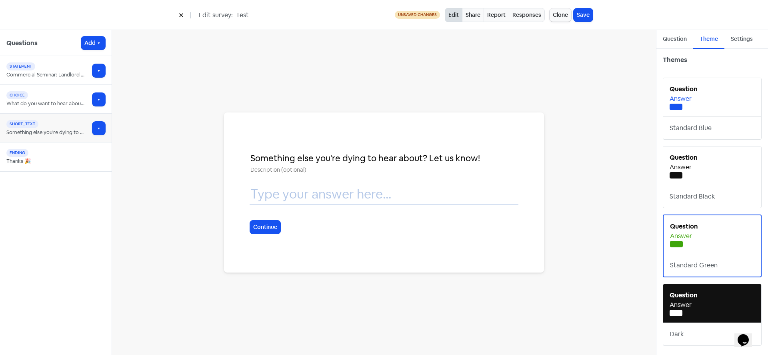
click at [55, 159] on div "Thanks 🎉" at bounding box center [52, 161] width 92 height 8
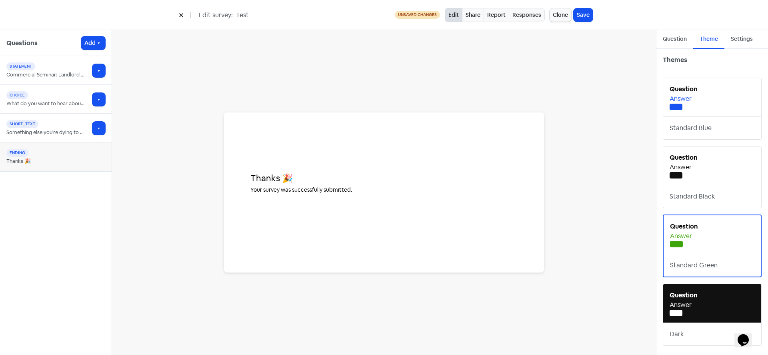
click at [61, 130] on div "Something else you're dying to hear about? Let us know!" at bounding box center [52, 132] width 92 height 8
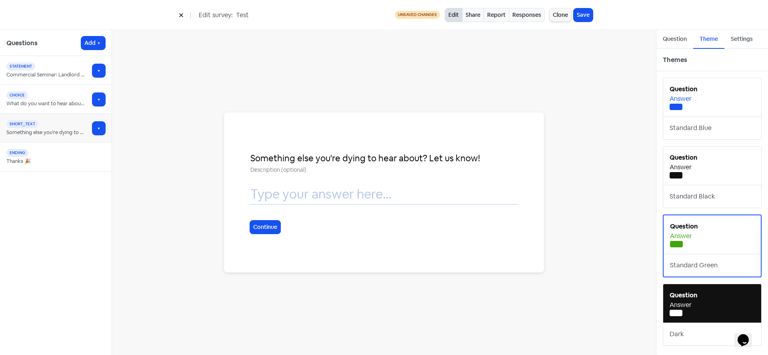
click at [58, 72] on div "Commercial Seminar: Landlord Q&A" at bounding box center [52, 75] width 92 height 8
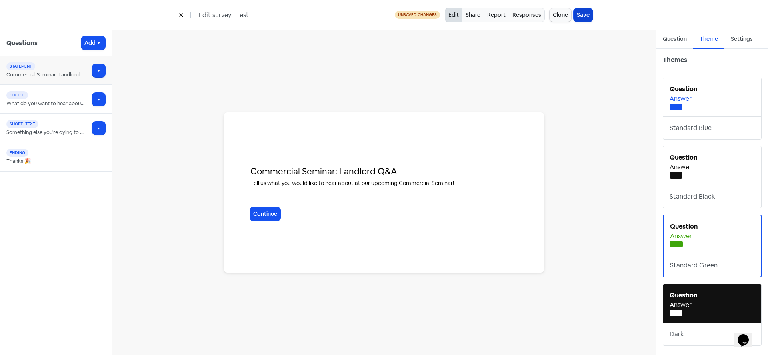
click at [580, 14] on button "Save" at bounding box center [583, 14] width 19 height 13
type input "Something else you're dying to hear about? Let us know!"
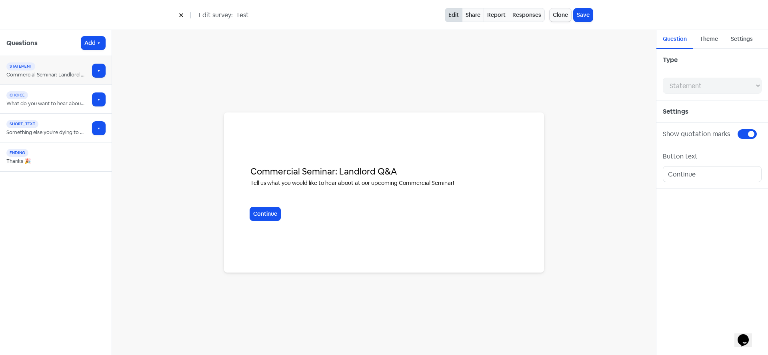
click at [182, 12] on button at bounding box center [181, 15] width 12 height 14
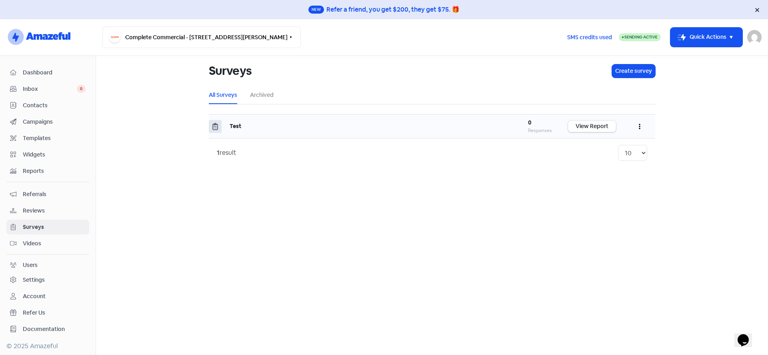
click at [637, 124] on button "button" at bounding box center [639, 126] width 15 height 19
click at [601, 181] on link "Share" at bounding box center [615, 178] width 63 height 16
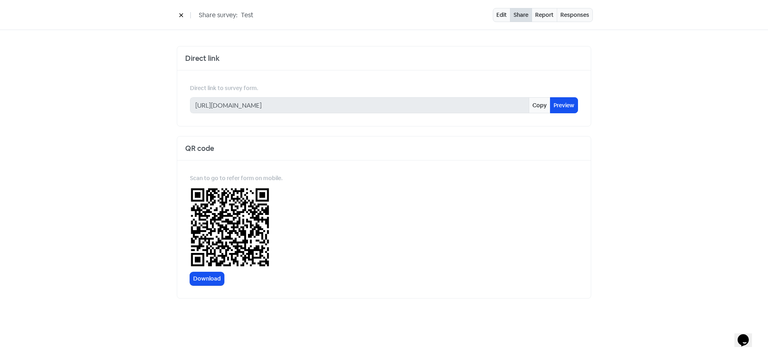
click at [180, 16] on icon at bounding box center [181, 15] width 5 height 5
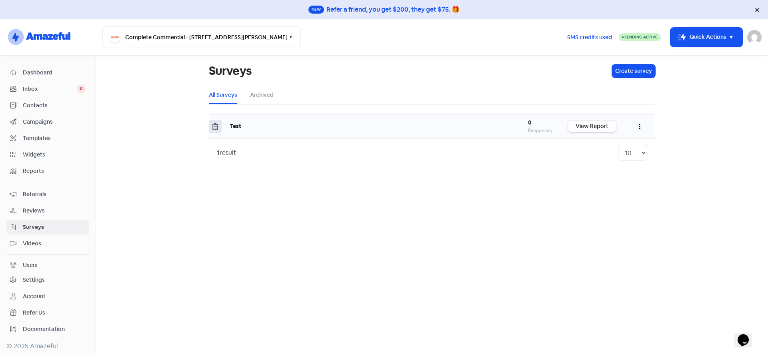
click at [242, 126] on div "Test" at bounding box center [371, 126] width 283 height 8
click at [238, 126] on b "Test" at bounding box center [236, 125] width 12 height 7
click at [231, 128] on b "Test" at bounding box center [236, 125] width 12 height 7
click at [636, 124] on button "button" at bounding box center [639, 126] width 15 height 19
click at [393, 156] on div "1 result 10 20 30 50 100" at bounding box center [432, 153] width 431 height 16
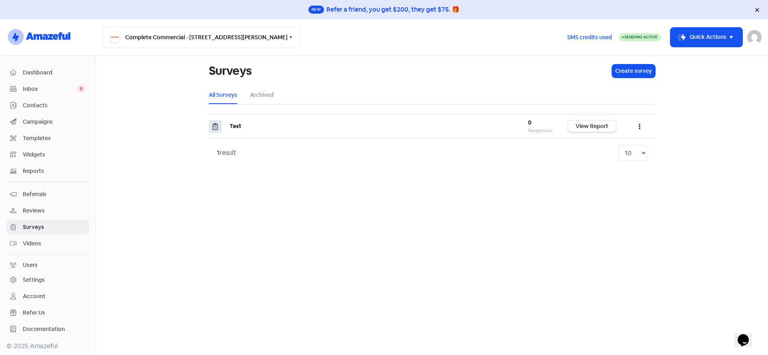
click at [40, 120] on span "Campaigns" at bounding box center [54, 122] width 63 height 8
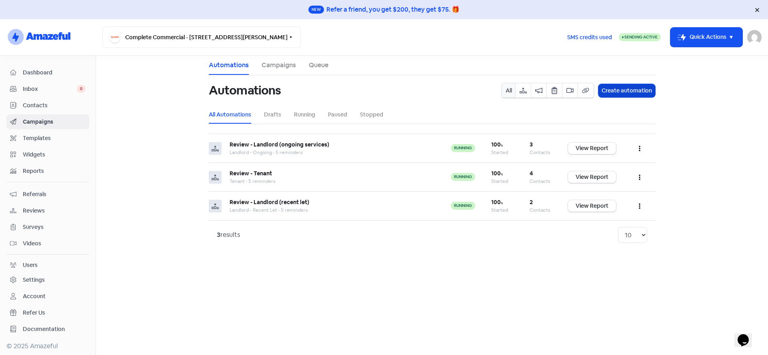
click at [627, 92] on button "Create automation" at bounding box center [627, 90] width 57 height 13
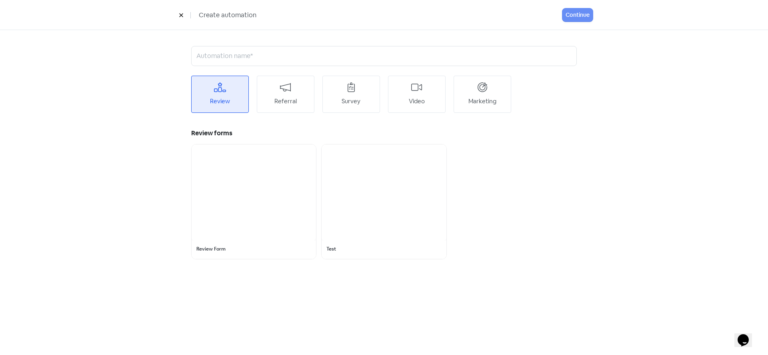
click at [351, 100] on div "Survey" at bounding box center [351, 101] width 19 height 9
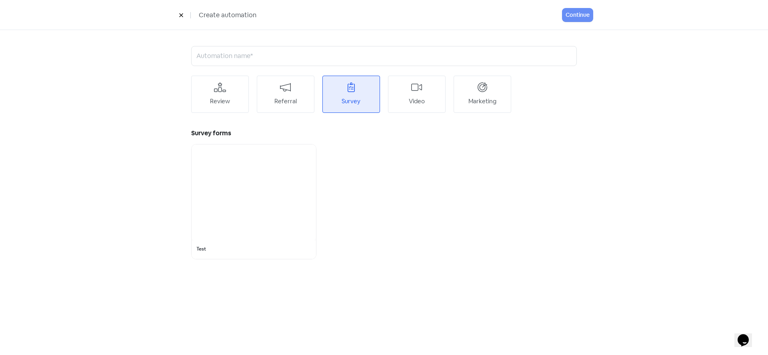
click at [253, 189] on div at bounding box center [254, 192] width 124 height 96
click at [258, 53] on input "text" at bounding box center [384, 56] width 386 height 20
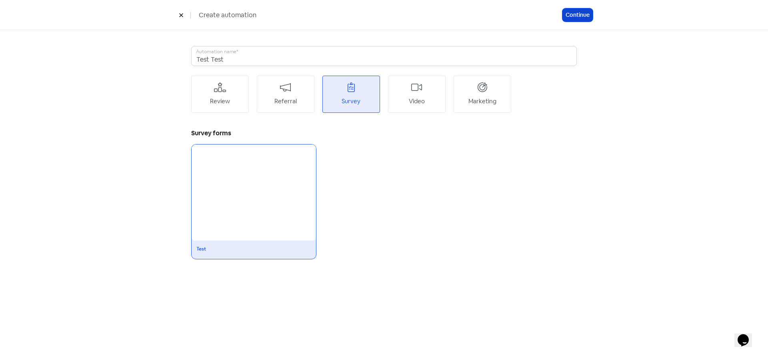
type input "Test Test"
click at [583, 12] on button "Continue" at bounding box center [578, 14] width 30 height 13
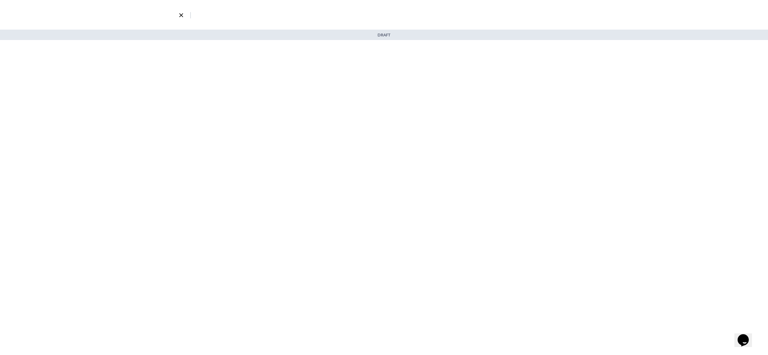
select select "3673"
select select "3"
select select "7"
select select "9"
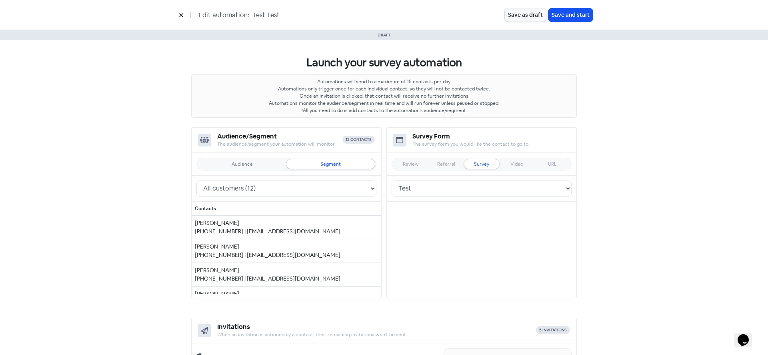
click at [204, 273] on div "Lauren Maclean" at bounding box center [286, 270] width 183 height 8
drag, startPoint x: 339, startPoint y: 274, endPoint x: 339, endPoint y: 268, distance: 6.0
click at [339, 275] on div "+61418252894 | lauren@completecommercial.net.au" at bounding box center [286, 279] width 183 height 8
click at [237, 165] on div "Audience" at bounding box center [242, 164] width 21 height 5
select select "2331"
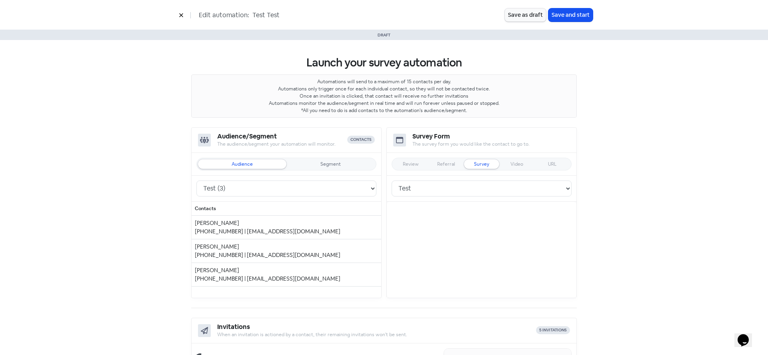
click at [321, 167] on div "Segment" at bounding box center [331, 164] width 88 height 10
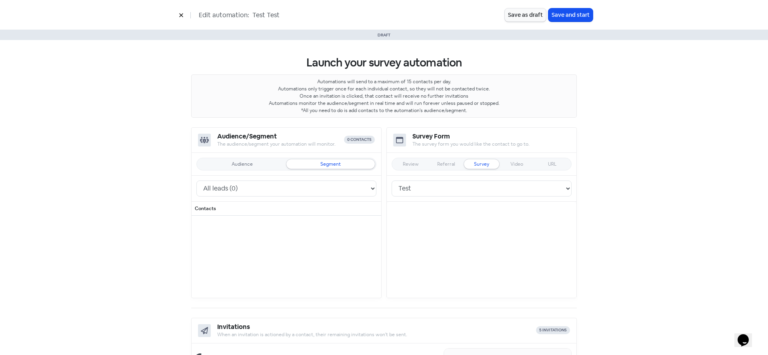
click at [241, 166] on div "Audience" at bounding box center [242, 164] width 21 height 5
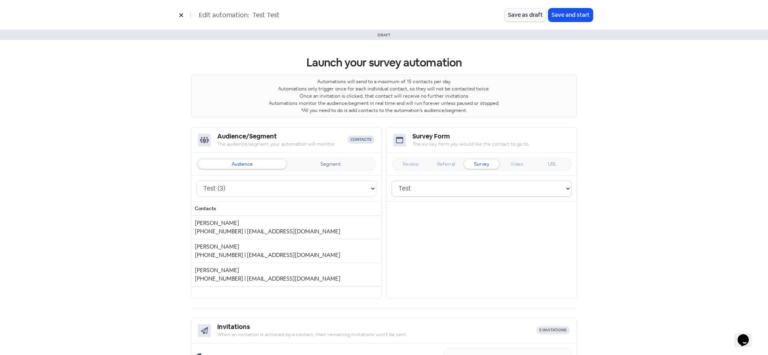
click at [392, 194] on select "Test" at bounding box center [482, 188] width 180 height 16
click at [366, 190] on select "Test (3) Tenant (4) Landlord - Ongoing (3) Landlord - Recent Let (2)" at bounding box center [286, 188] width 180 height 16
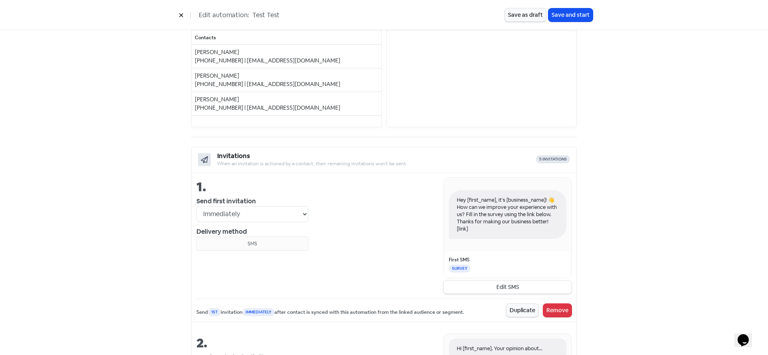
scroll to position [213, 0]
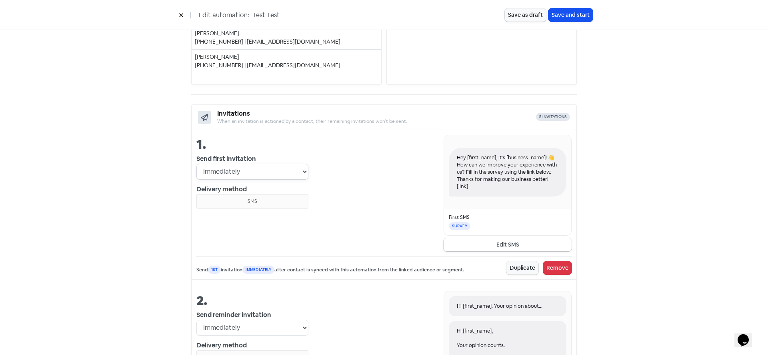
click at [262, 170] on select "Immediately 1 day after 2 days after 3 days after 4 days after 5 days after 6 d…" at bounding box center [252, 172] width 112 height 16
click at [507, 245] on button "Edit SMS" at bounding box center [508, 244] width 128 height 13
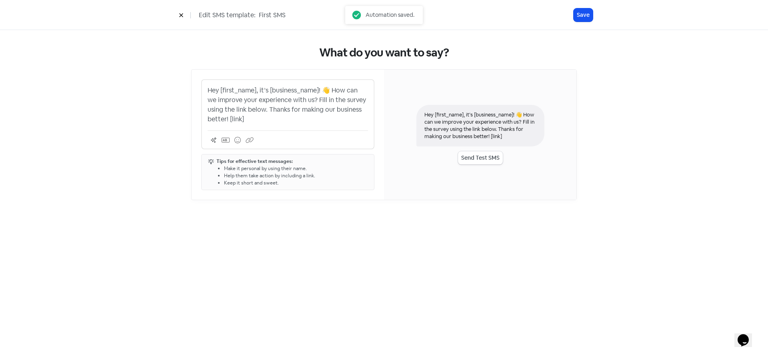
click at [267, 94] on p "Hey [first_name], it’s [business_name]! 👋 How can we improve your experience wi…" at bounding box center [288, 105] width 160 height 38
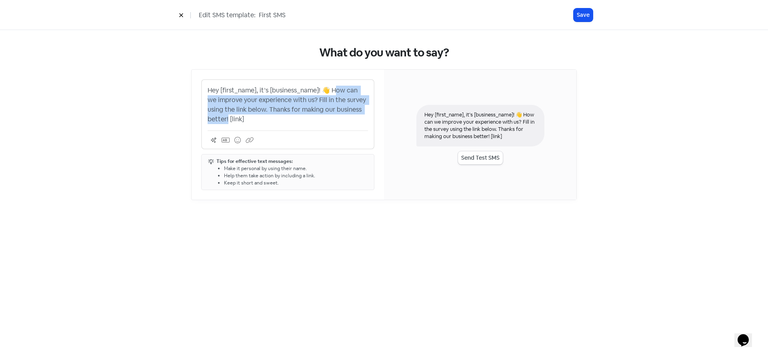
drag, startPoint x: 335, startPoint y: 88, endPoint x: 228, endPoint y: 117, distance: 111.5
click at [228, 117] on p "Hey [first_name], it’s [business_name]! 👋 How can we improve your experience wi…" at bounding box center [288, 105] width 160 height 38
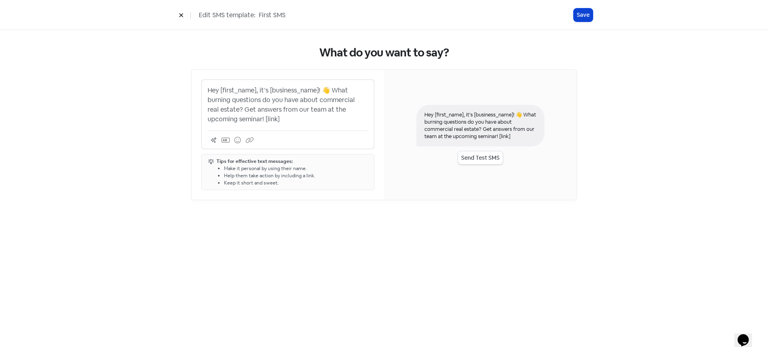
click at [585, 14] on button "Save" at bounding box center [583, 14] width 19 height 13
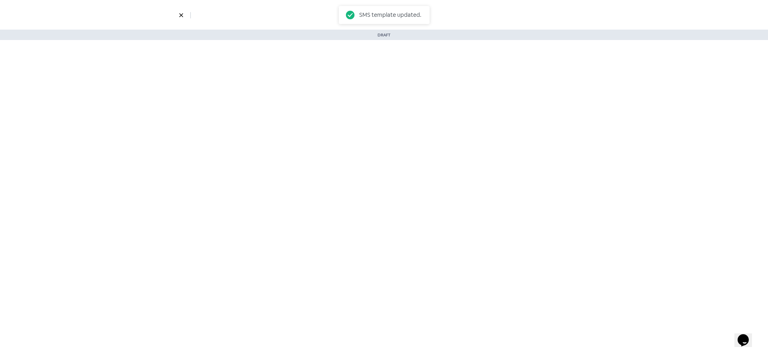
select select "3"
select select "7"
select select "9"
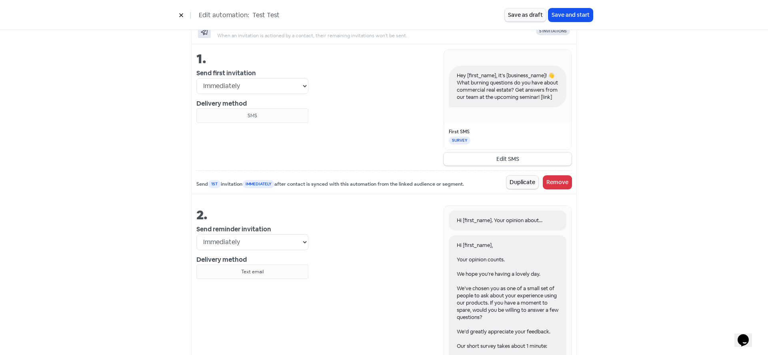
scroll to position [469, 0]
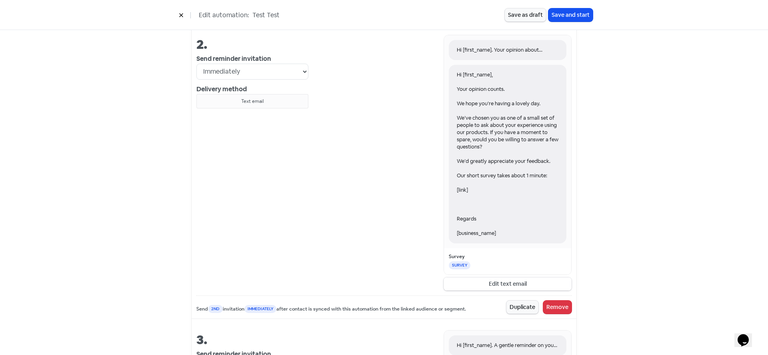
click at [486, 283] on button "Edit text email" at bounding box center [508, 283] width 128 height 13
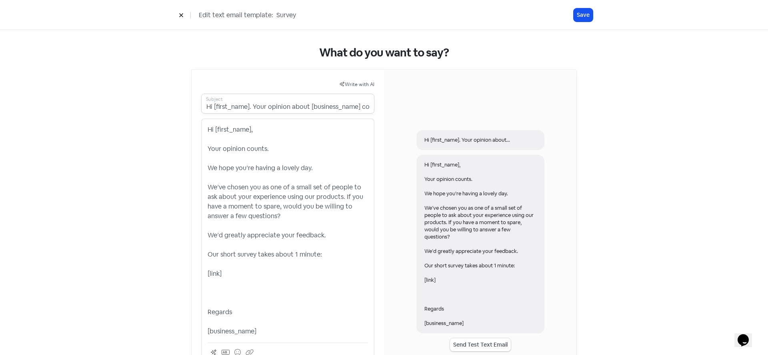
scroll to position [0, 13]
drag, startPoint x: 250, startPoint y: 105, endPoint x: 292, endPoint y: 103, distance: 41.2
click at [292, 103] on input "Hi [first_name]. Your opinion about [business_name] counts." at bounding box center [287, 104] width 173 height 20
drag, startPoint x: 183, startPoint y: 112, endPoint x: 134, endPoint y: 113, distance: 48.8
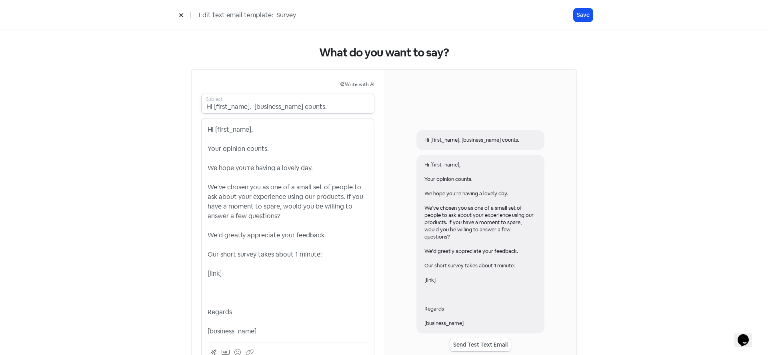
click at [134, 113] on div "What do you want to say? Write with AI Hi [first_name]. [business_name] counts.…" at bounding box center [384, 229] width 768 height 398
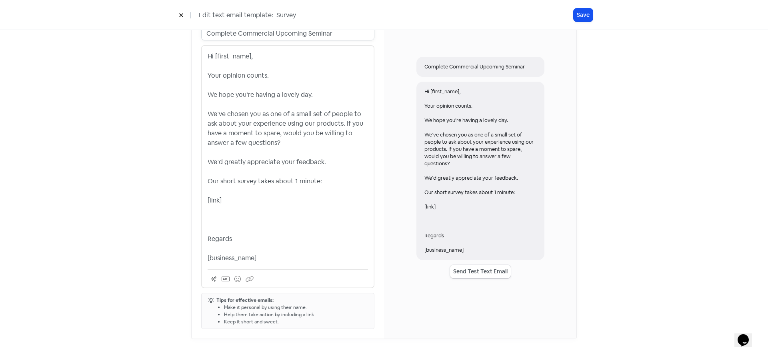
type input "Complete Commercial Upcoming Seminar"
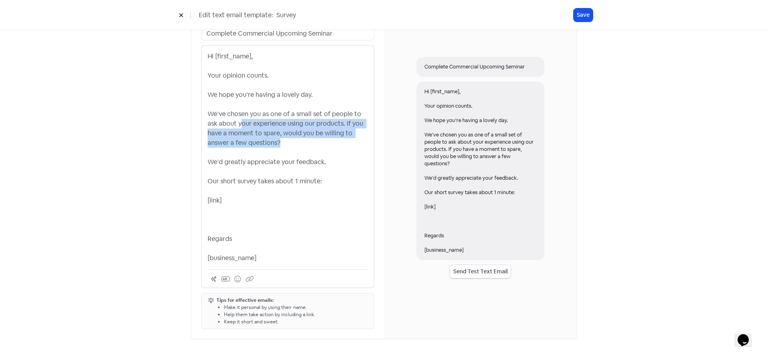
drag, startPoint x: 287, startPoint y: 142, endPoint x: 238, endPoint y: 126, distance: 51.3
click at [238, 126] on p "Hi [first_name], Your opinion counts. We hope you’re having a lovely day. We’ve…" at bounding box center [288, 157] width 160 height 211
click at [262, 123] on p "Hi [first_name], Your opinion counts. We hope you’re having a lovely day. We’ve…" at bounding box center [288, 157] width 160 height 211
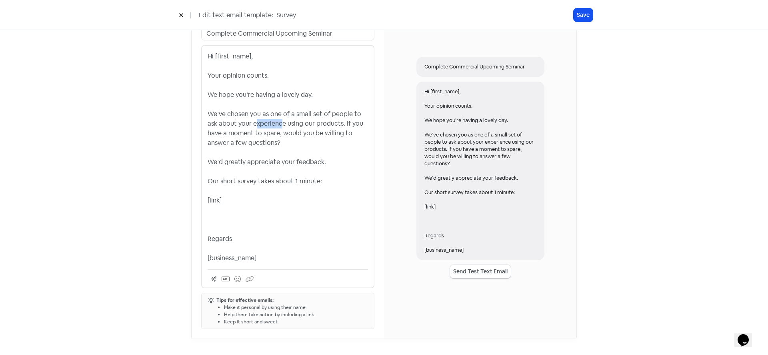
drag, startPoint x: 251, startPoint y: 121, endPoint x: 276, endPoint y: 129, distance: 25.7
click at [276, 129] on p "Hi [first_name], Your opinion counts. We hope you’re having a lovely day. We’ve…" at bounding box center [288, 157] width 160 height 211
click at [246, 124] on p "Hi [first_name], Your opinion counts. We hope you’re having a lovely day. We’ve…" at bounding box center [288, 157] width 160 height 211
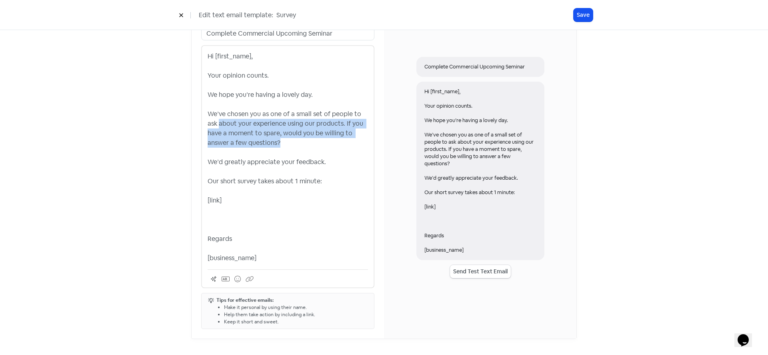
drag, startPoint x: 252, startPoint y: 132, endPoint x: 275, endPoint y: 140, distance: 23.8
click at [275, 140] on p "Hi [first_name], Your opinion counts. We hope you’re having a lovely day. We’ve…" at bounding box center [288, 157] width 160 height 211
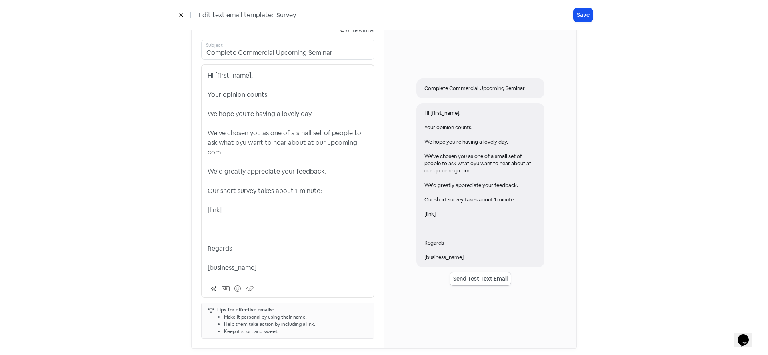
scroll to position [64, 0]
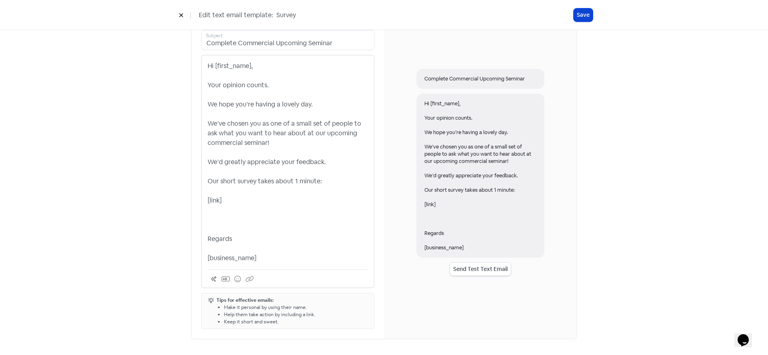
click at [590, 16] on button "Save" at bounding box center [583, 14] width 19 height 13
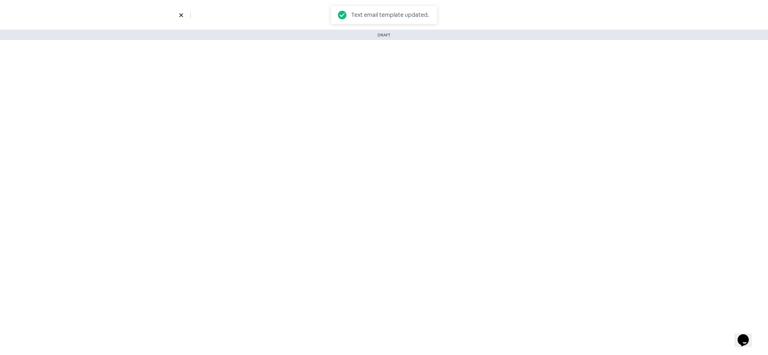
select select "3"
select select "7"
select select "9"
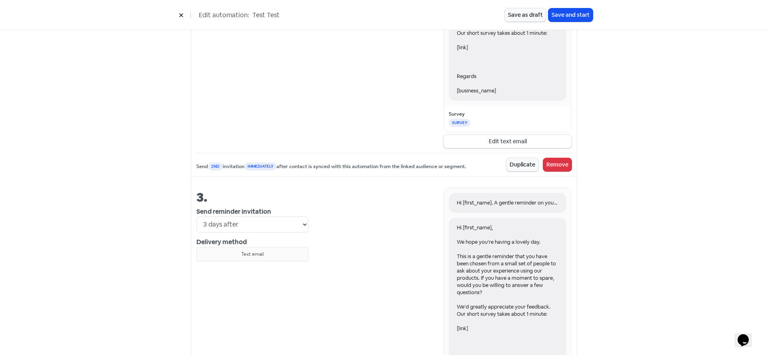
scroll to position [811, 0]
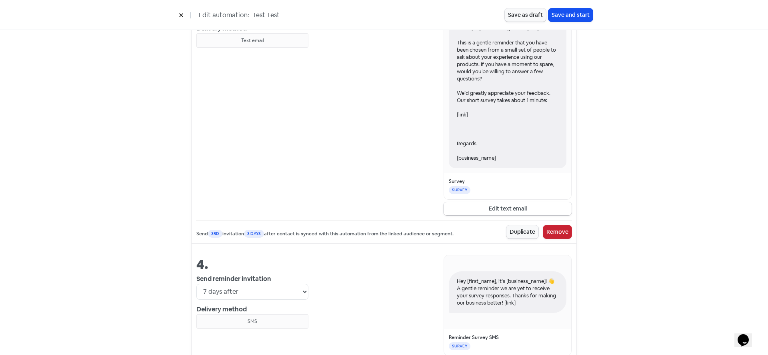
click at [556, 238] on button "Remove" at bounding box center [557, 231] width 28 height 13
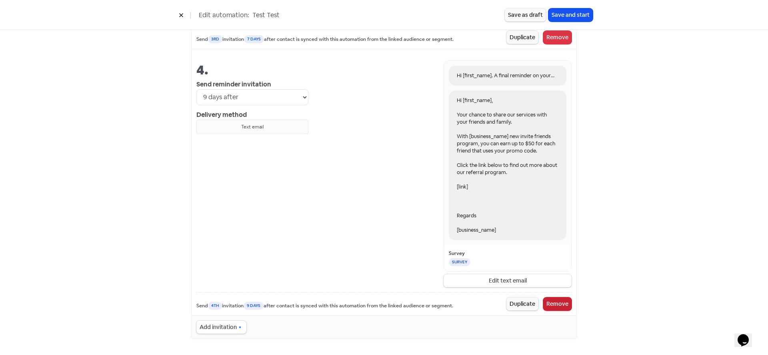
click at [552, 304] on button "Remove" at bounding box center [557, 303] width 28 height 13
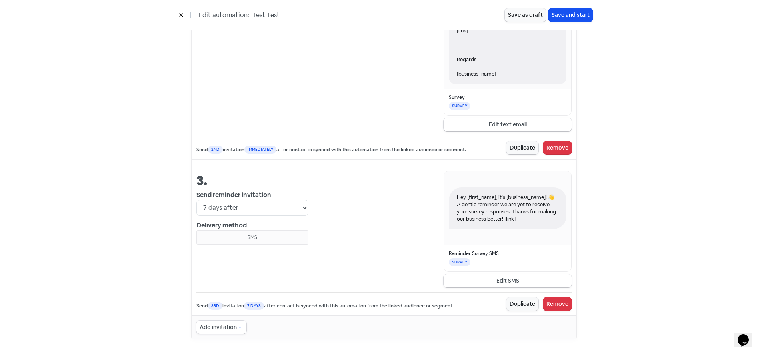
scroll to position [621, 0]
click at [492, 281] on button "Edit SMS" at bounding box center [508, 280] width 128 height 13
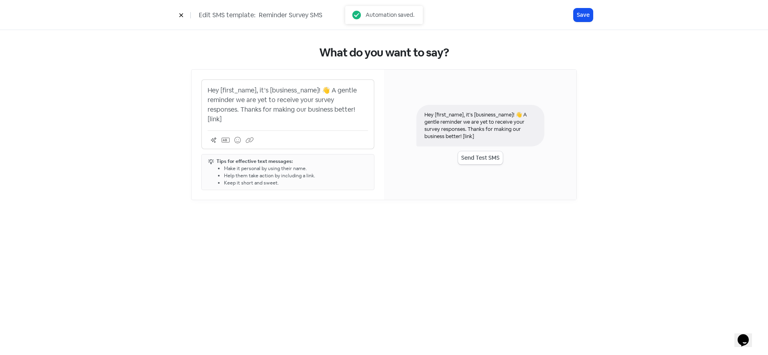
click at [319, 106] on p "Hey [first_name], it’s [business_name]! 👋 A gentle reminder we are yet to recei…" at bounding box center [288, 105] width 160 height 38
click at [578, 15] on button "Save" at bounding box center [583, 14] width 19 height 13
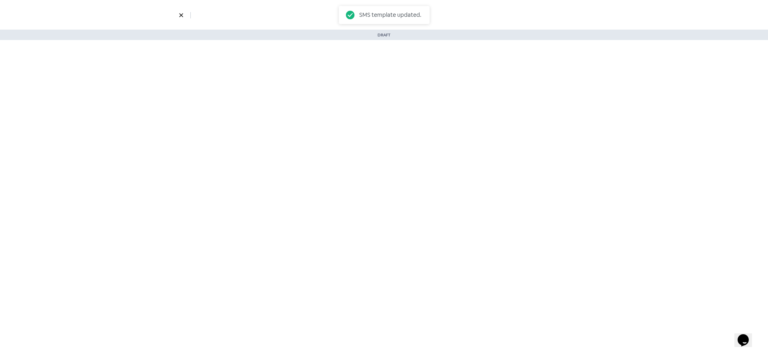
select select "7"
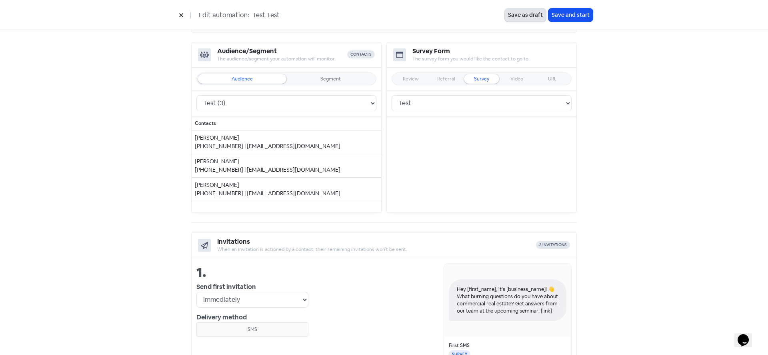
click at [521, 15] on button "Save as draft" at bounding box center [525, 14] width 41 height 13
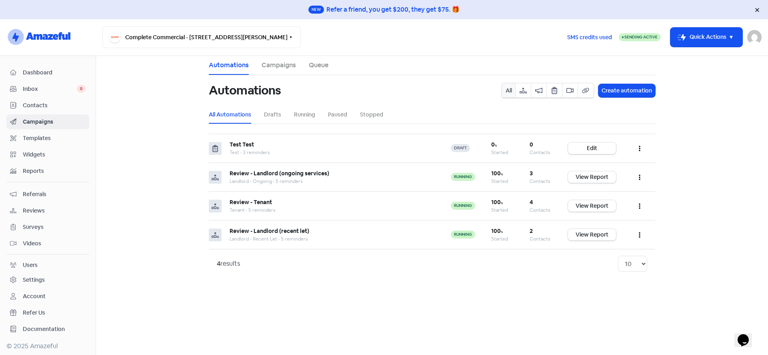
click at [39, 103] on span "Contacts" at bounding box center [54, 105] width 63 height 8
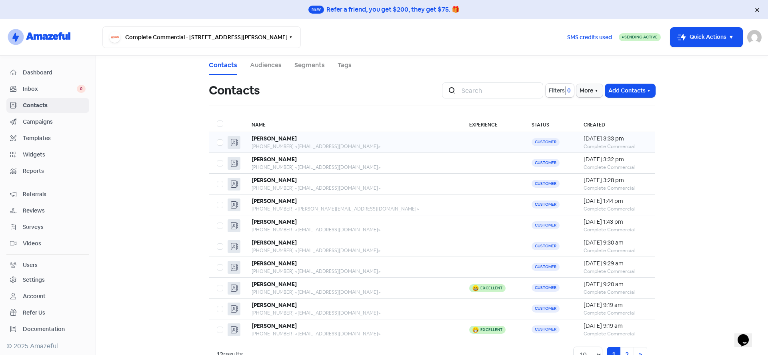
click at [285, 141] on div "Marika Hart" at bounding box center [353, 138] width 202 height 8
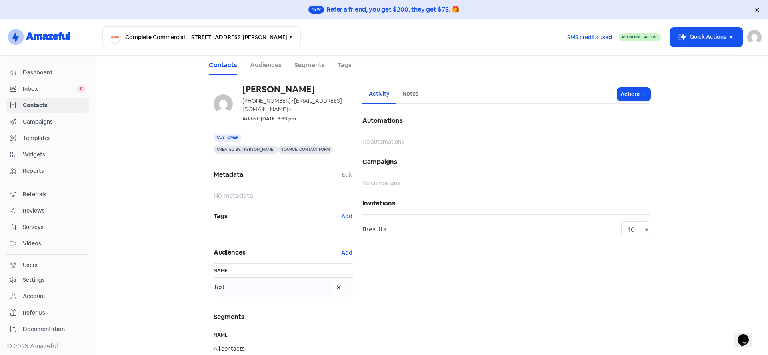
click at [337, 287] on icon at bounding box center [339, 287] width 5 height 5
click at [37, 104] on span "Contacts" at bounding box center [54, 105] width 63 height 8
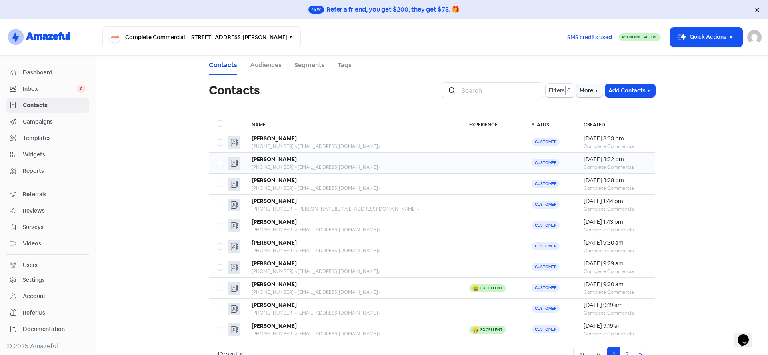
click at [274, 155] on td "Matt Kain +61408232978 <matt@completecommercial.net.au>" at bounding box center [353, 163] width 218 height 21
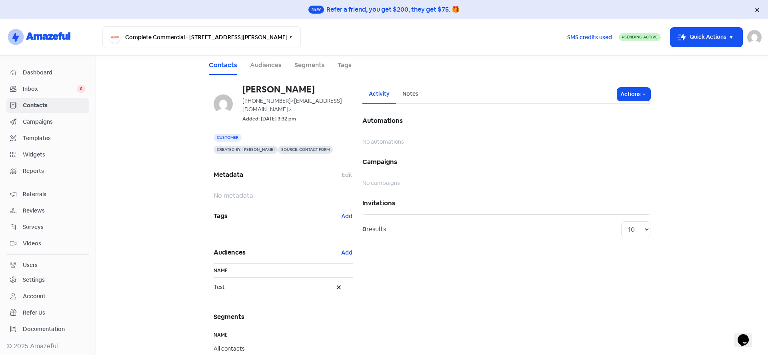
click at [338, 288] on icon at bounding box center [339, 287] width 5 height 5
click at [37, 74] on span "Dashboard" at bounding box center [54, 72] width 63 height 8
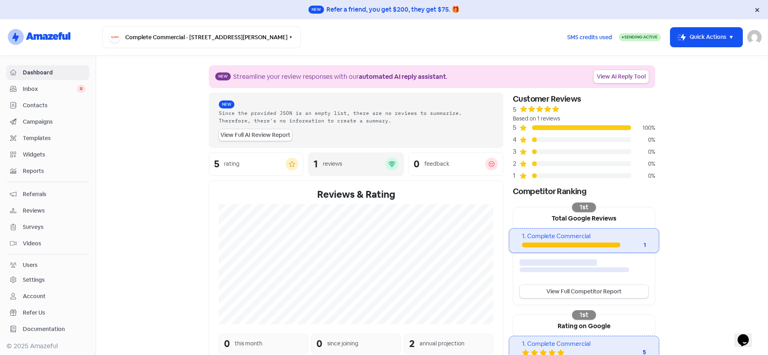
click at [334, 164] on div "reviews" at bounding box center [332, 164] width 19 height 8
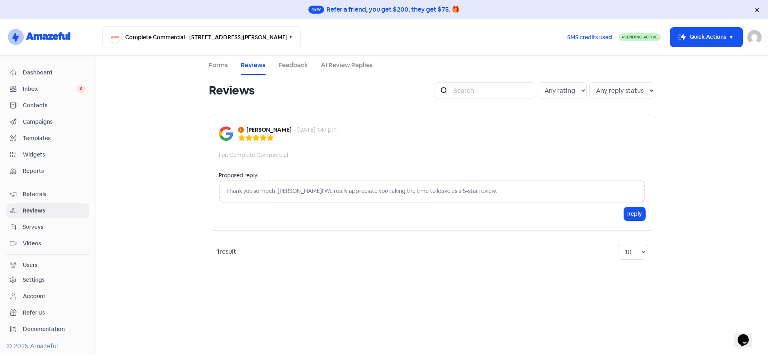
click at [22, 212] on div "Reviews" at bounding box center [48, 210] width 76 height 9
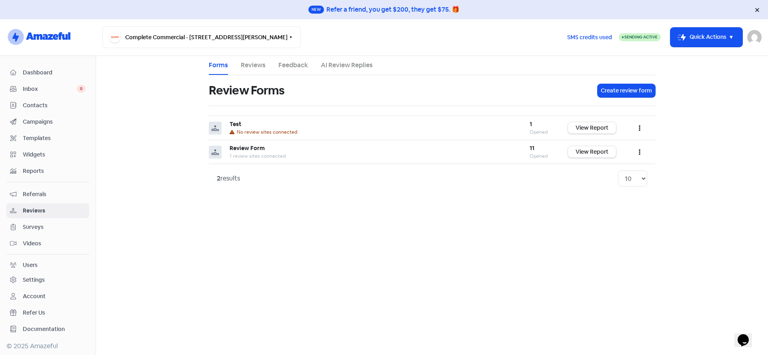
click at [40, 104] on span "Contacts" at bounding box center [54, 105] width 63 height 8
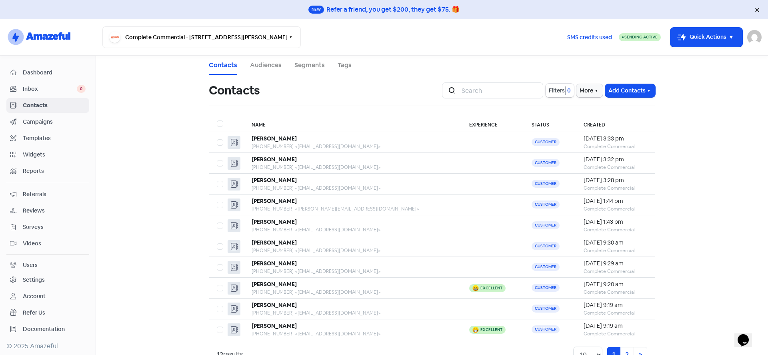
click at [36, 126] on span "Campaigns" at bounding box center [54, 122] width 63 height 8
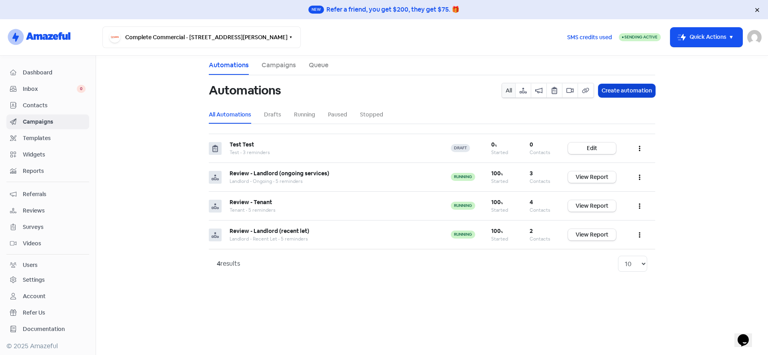
click at [630, 90] on button "Create automation" at bounding box center [627, 90] width 57 height 13
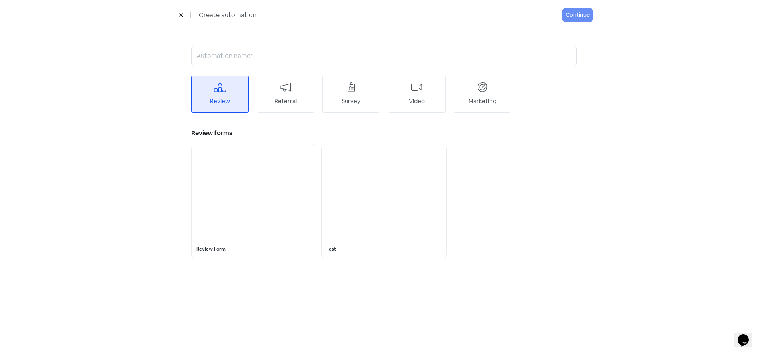
click at [182, 16] on icon at bounding box center [181, 15] width 5 height 5
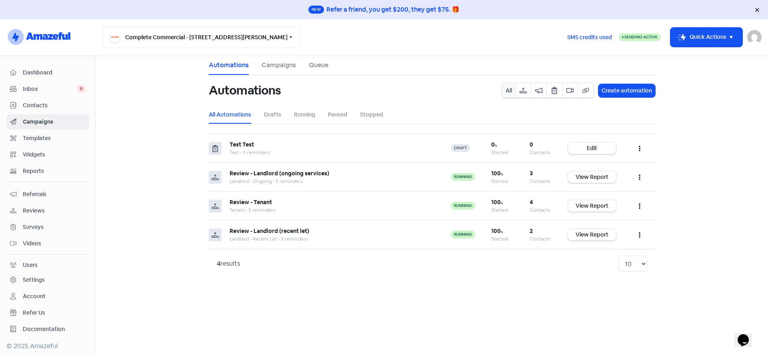
click at [270, 64] on link "Campaigns" at bounding box center [279, 65] width 34 height 10
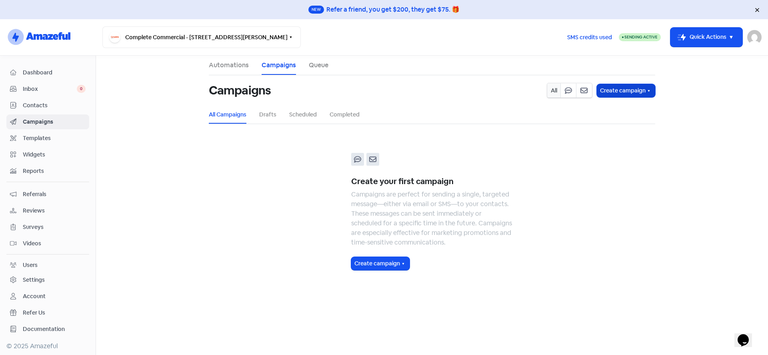
click at [613, 86] on button "Create campaign" at bounding box center [626, 90] width 58 height 13
drag, startPoint x: 687, startPoint y: 98, endPoint x: 654, endPoint y: 98, distance: 32.4
click at [687, 98] on main "Automations Campaigns Queue Campaigns All Create campaign SMS campaign Email ca…" at bounding box center [432, 205] width 672 height 299
click at [36, 87] on span "Inbox" at bounding box center [50, 89] width 54 height 8
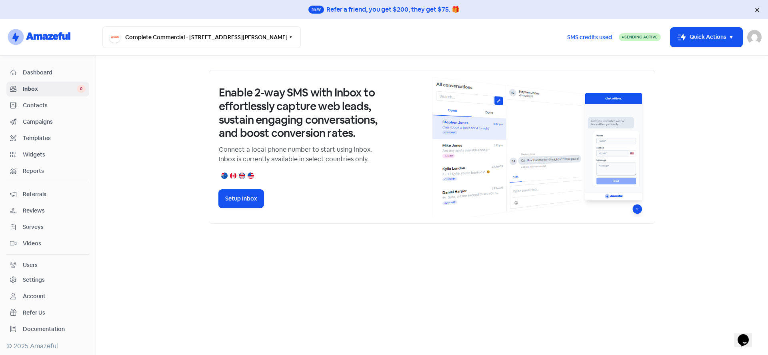
click at [33, 122] on span "Campaigns" at bounding box center [54, 122] width 63 height 8
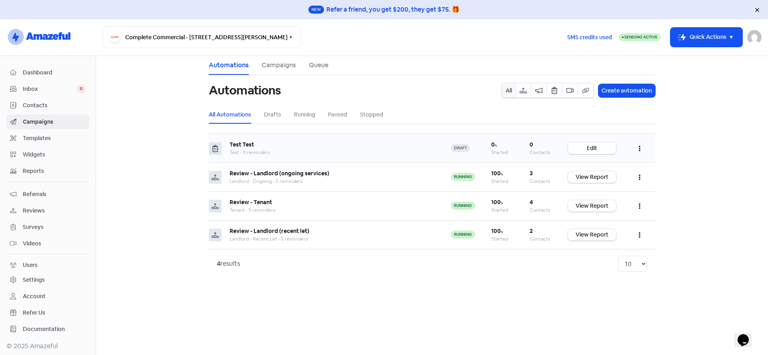
click at [591, 148] on link "Edit" at bounding box center [592, 148] width 48 height 12
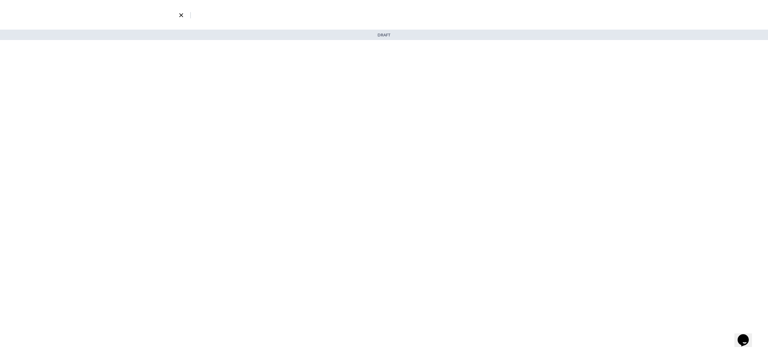
select select "7"
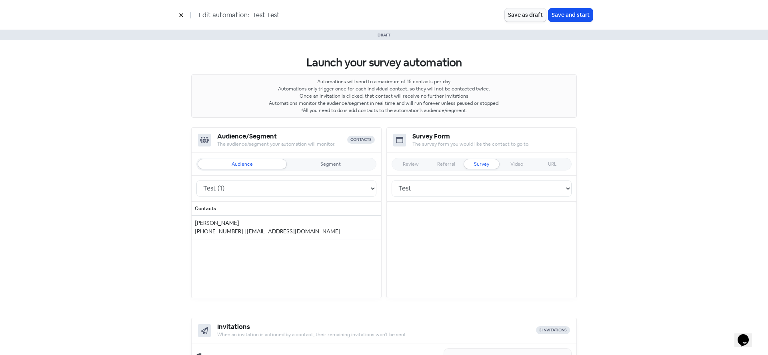
scroll to position [85, 0]
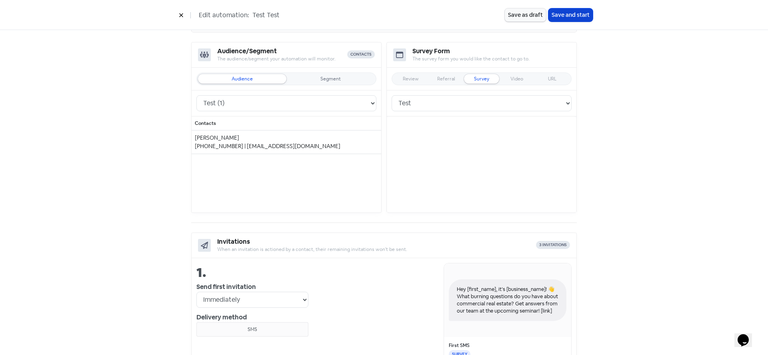
click at [583, 12] on button "Save and start" at bounding box center [571, 14] width 44 height 13
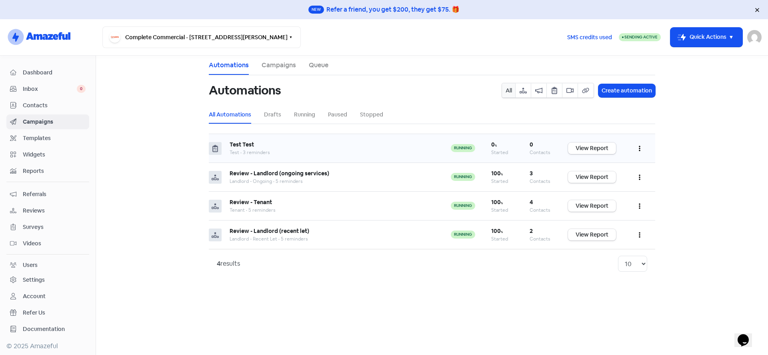
click at [639, 148] on icon "button" at bounding box center [640, 148] width 2 height 6
click at [535, 143] on div "0" at bounding box center [541, 144] width 22 height 8
click at [640, 148] on icon "button" at bounding box center [640, 149] width 2 height 6
click at [606, 170] on button "Edit" at bounding box center [615, 168] width 63 height 16
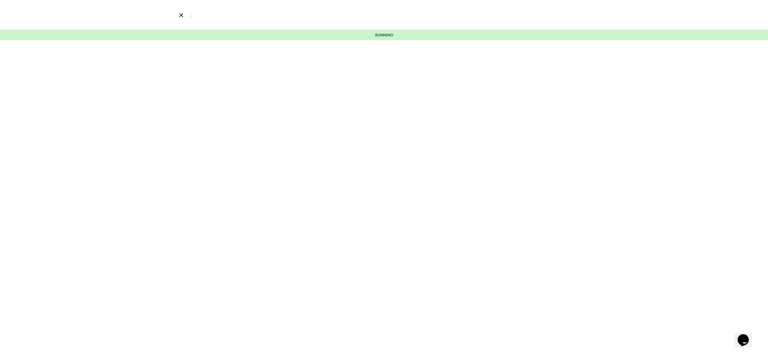
select select "7"
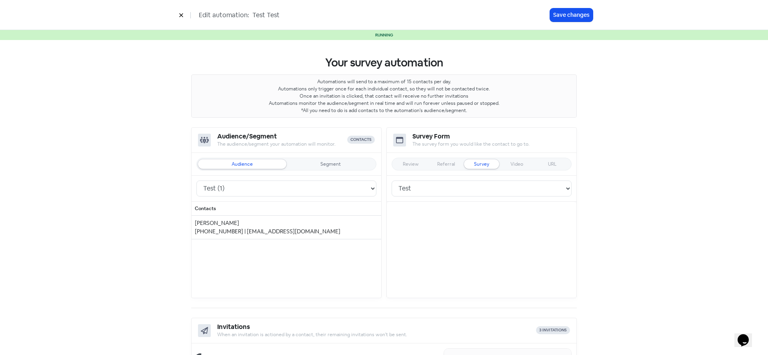
click at [292, 235] on div "+61418252894 | lauren@completecommercial.net.au" at bounding box center [286, 231] width 183 height 8
click at [293, 234] on div "+61418252894 | lauren@completecommercial.net.au" at bounding box center [286, 231] width 183 height 8
click at [277, 264] on div "Contacts Lauren Maclean +61418252894 | lauren@completecommercial.net.au" at bounding box center [287, 248] width 190 height 92
click at [177, 14] on button at bounding box center [181, 15] width 12 height 14
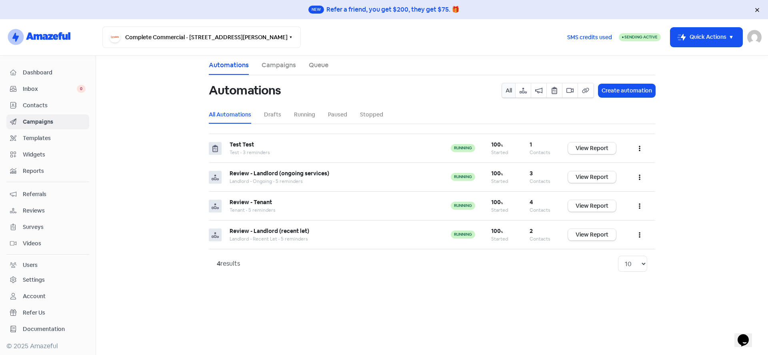
click at [52, 70] on span "Dashboard" at bounding box center [54, 72] width 63 height 8
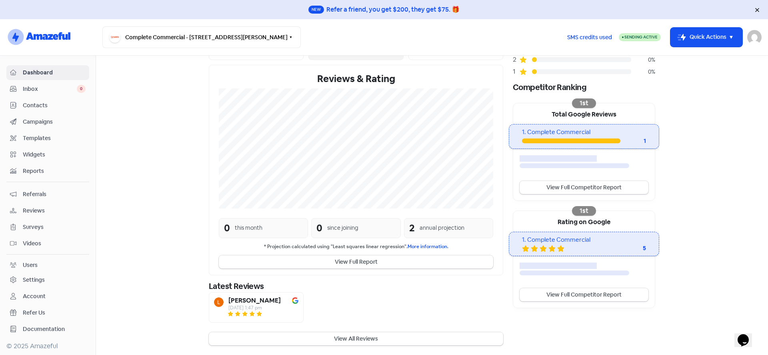
scroll to position [116, 0]
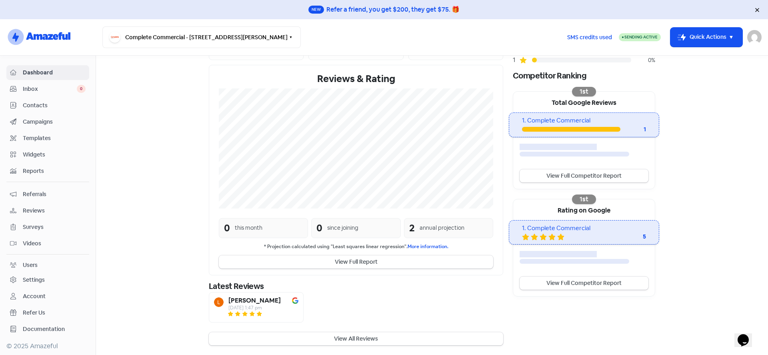
click at [39, 118] on span "Campaigns" at bounding box center [54, 122] width 63 height 8
